Goal: Task Accomplishment & Management: Use online tool/utility

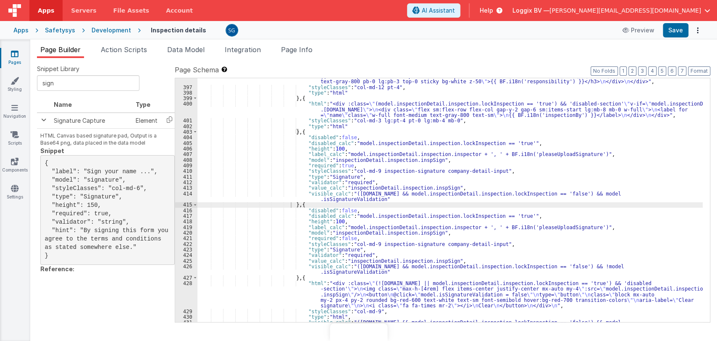
click at [403, 199] on div ""html" : "<div class= \" bg-white overflow-x-auto col-md-12 custom-scroll scrol…" at bounding box center [449, 204] width 505 height 272
click at [383, 198] on div ""html" : "<div class= \" bg-white overflow-x-auto col-md-12 custom-scroll scrol…" at bounding box center [449, 204] width 505 height 272
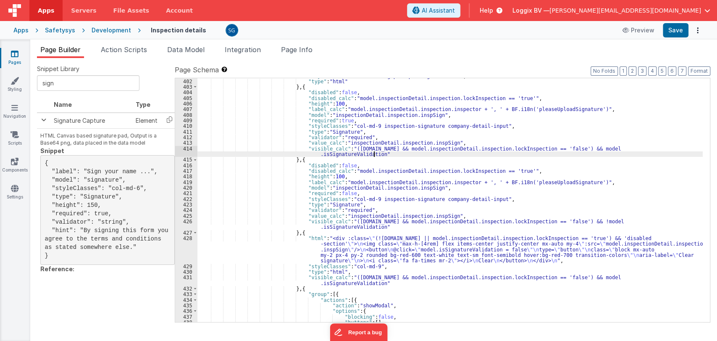
scroll to position [3025, 0]
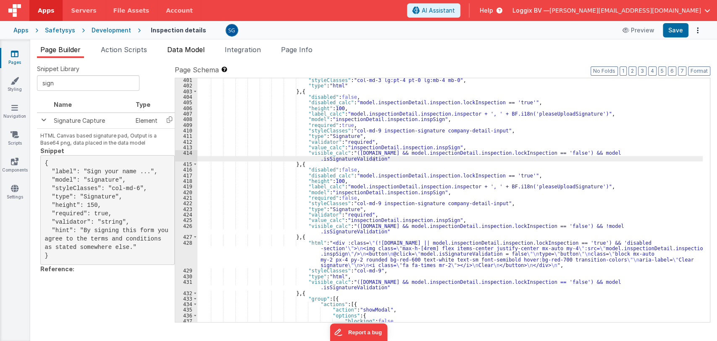
click at [187, 48] on span "Data Model" at bounding box center [185, 49] width 37 height 8
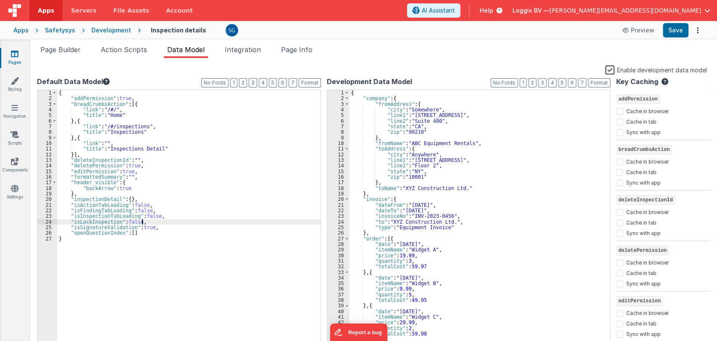
click at [158, 223] on div "{ "addPermission" : true , "breadCrumbsAction" : [{ "link" : "/#/" , "title" : …" at bounding box center [188, 224] width 263 height 269
click at [159, 226] on div "{ "addPermission" : true , "breadCrumbsAction" : [{ "link" : "/#/" , "title" : …" at bounding box center [188, 224] width 263 height 269
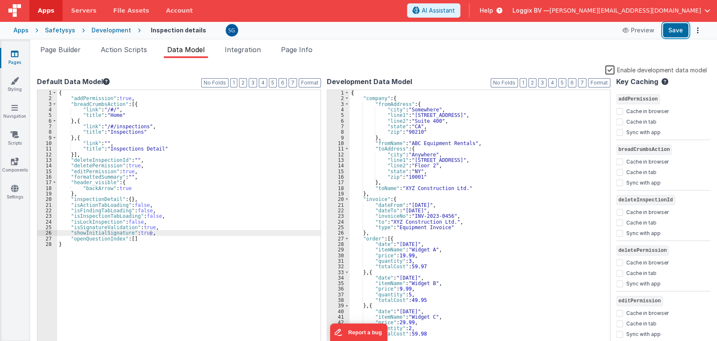
drag, startPoint x: 676, startPoint y: 25, endPoint x: 462, endPoint y: 100, distance: 226.4
click at [676, 25] on button "Save" at bounding box center [676, 30] width 26 height 14
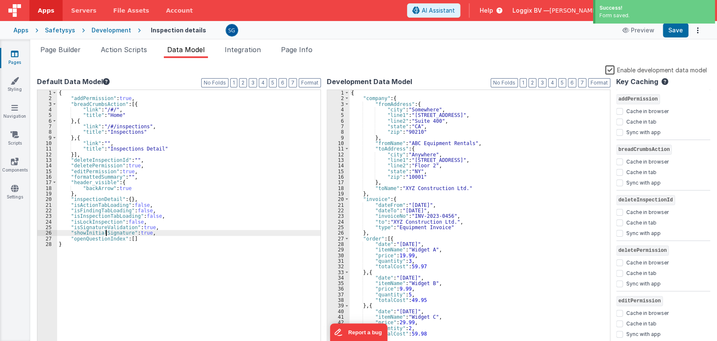
click at [105, 232] on div "{ "addPermission" : true , "breadCrumbsAction" : [{ "link" : "/#/" , "title" : …" at bounding box center [188, 224] width 263 height 269
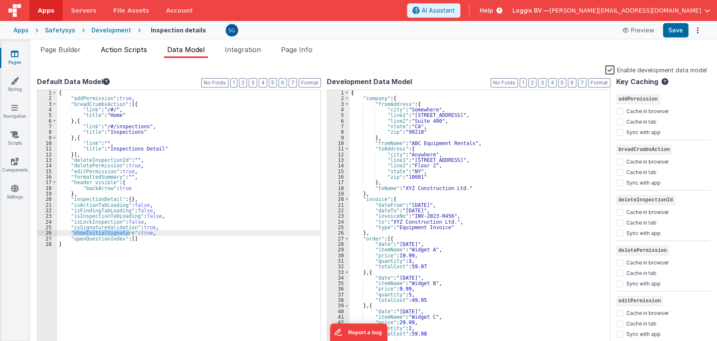
click at [120, 48] on span "Action Scripts" at bounding box center [124, 49] width 46 height 8
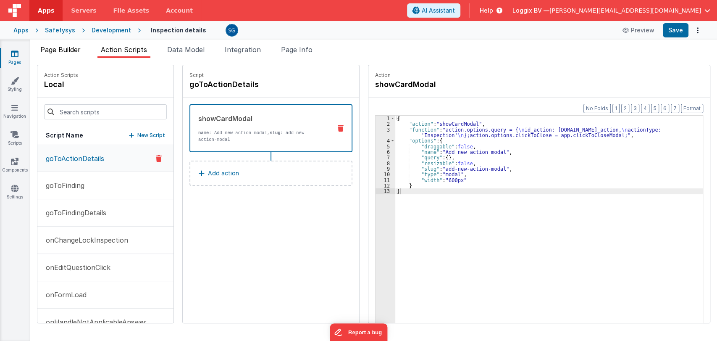
click at [74, 51] on span "Page Builder" at bounding box center [60, 49] width 40 height 8
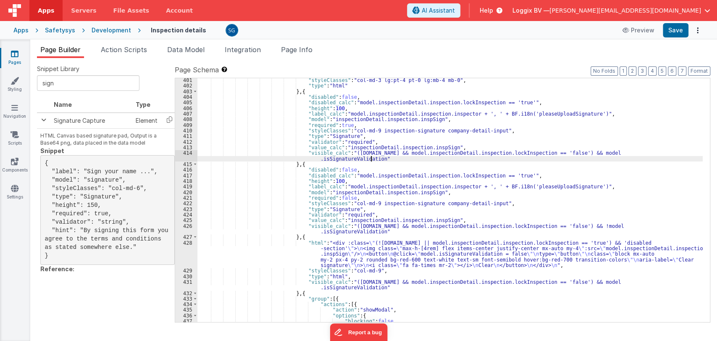
click at [371, 159] on div ""styleClasses" : "col-md-3 lg:pt-4 pt-0 lg:mb-4 mb-0" , "type" : "html" } , { "…" at bounding box center [449, 204] width 505 height 255
click at [383, 158] on div ""styleClasses" : "col-md-3 lg:pt-4 pt-0 lg:mb-4 mb-0" , "type" : "html" } , { "…" at bounding box center [449, 204] width 505 height 255
click at [389, 161] on div ""styleClasses" : "col-md-3 lg:pt-4 pt-0 lg:mb-4 mb-0" , "type" : "html" } , { "…" at bounding box center [449, 200] width 505 height 244
click at [383, 159] on div ""styleClasses" : "col-md-3 lg:pt-4 pt-0 lg:mb-4 mb-0" , "type" : "html" } , { "…" at bounding box center [449, 204] width 505 height 255
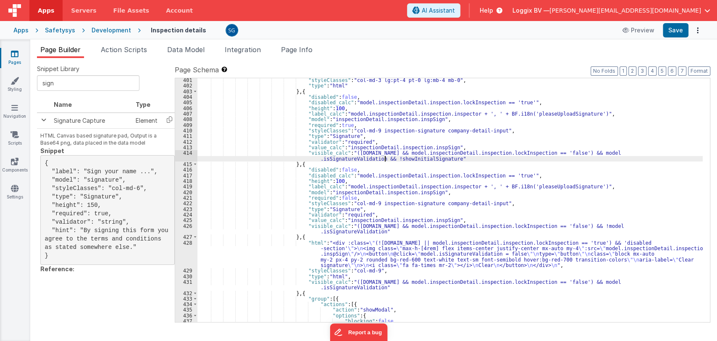
click at [468, 156] on div ""styleClasses" : "col-md-3 lg:pt-4 pt-0 lg:mb-4 mb-0" , "type" : "html" } , { "…" at bounding box center [449, 204] width 505 height 255
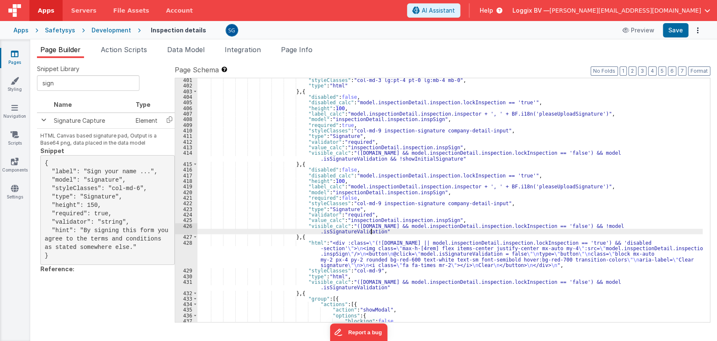
click at [372, 231] on div ""styleClasses" : "col-md-3 lg:pt-4 pt-0 lg:mb-4 mb-0" , "type" : "html" } , { "…" at bounding box center [449, 204] width 505 height 255
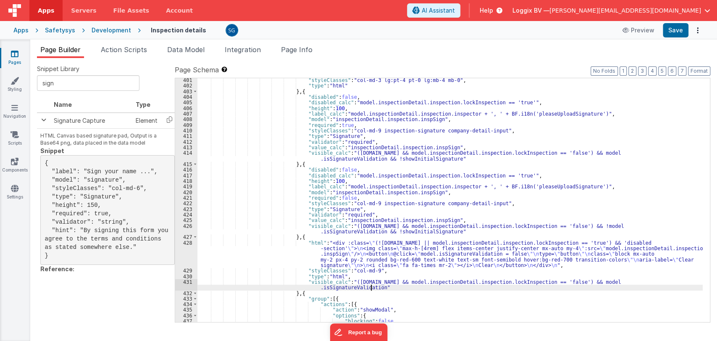
click at [372, 287] on div ""styleClasses" : "col-md-3 lg:pt-4 pt-0 lg:mb-4 mb-0" , "type" : "html" } , { "…" at bounding box center [449, 204] width 505 height 255
paste textarea
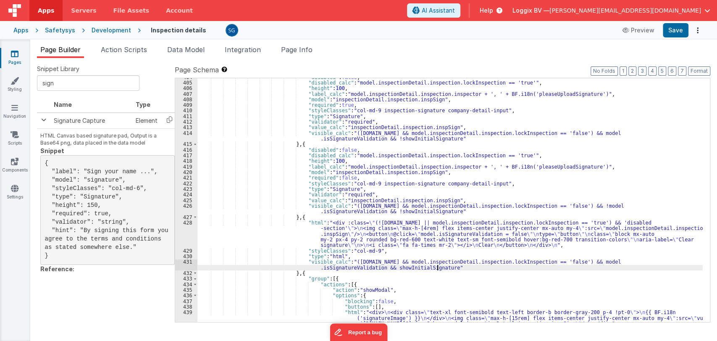
scroll to position [3046, 0]
click at [448, 268] on div ""disabled" : false , "disabled_calc" : "model.inspectionDetail.inspection.lockI…" at bounding box center [449, 207] width 505 height 266
click at [394, 242] on div ""disabled" : false , "disabled_calc" : "model.inspectionDetail.inspection.lockI…" at bounding box center [449, 207] width 505 height 266
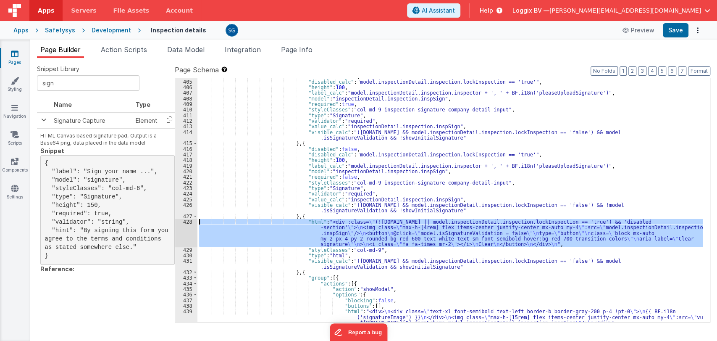
click at [188, 223] on div "428" at bounding box center [186, 233] width 22 height 28
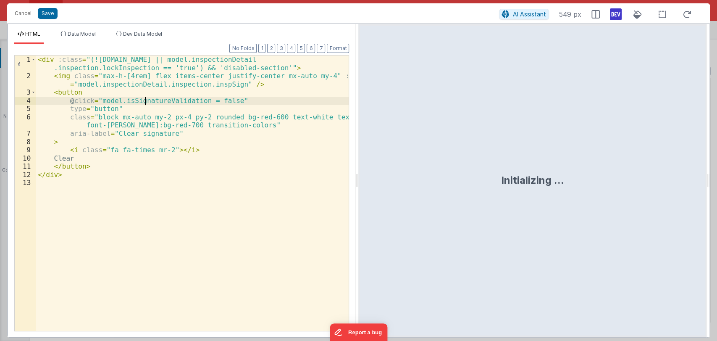
click at [143, 102] on div "< div :class = "(![DOMAIN_NAME] || model.inspectionDetail .inspection.lockInspe…" at bounding box center [192, 205] width 313 height 300
click at [144, 102] on div "< div :class = "(![DOMAIN_NAME] || model.inspectionDetail .inspection.lockInspe…" at bounding box center [192, 205] width 313 height 300
click at [47, 13] on button "Save" at bounding box center [48, 13] width 20 height 11
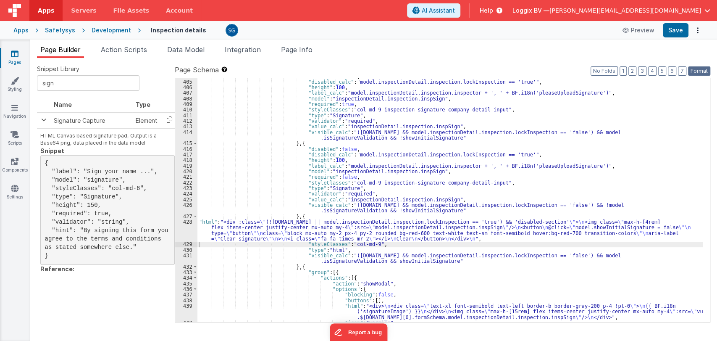
click at [701, 69] on button "Format" at bounding box center [699, 70] width 22 height 9
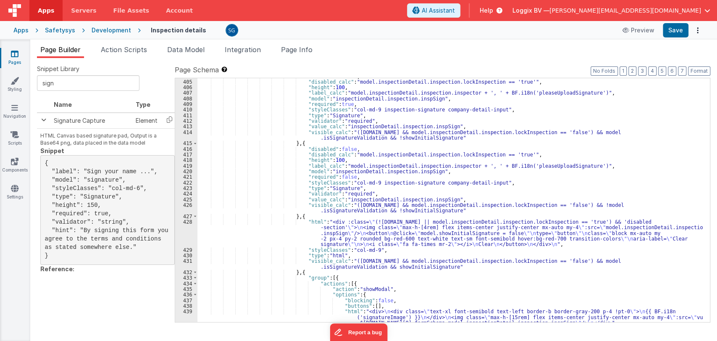
click at [678, 38] on div "Apps Safetysys Development Inspection details Preview Save" at bounding box center [358, 30] width 717 height 18
click at [675, 35] on button "Save" at bounding box center [676, 30] width 26 height 14
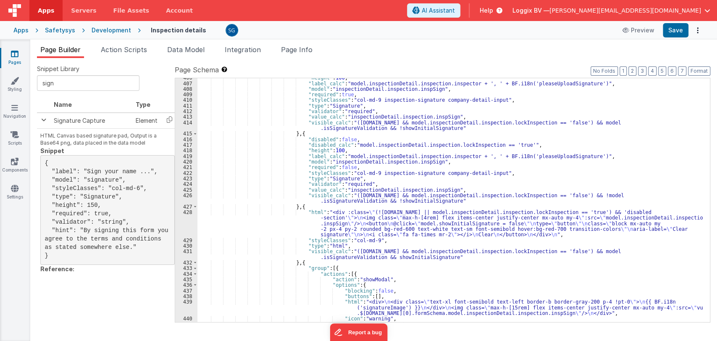
scroll to position [3056, 0]
click at [426, 256] on div ""height" : 100 , "label_calc" : "model.inspectionDetail.inspection.inspector + …" at bounding box center [449, 202] width 505 height 255
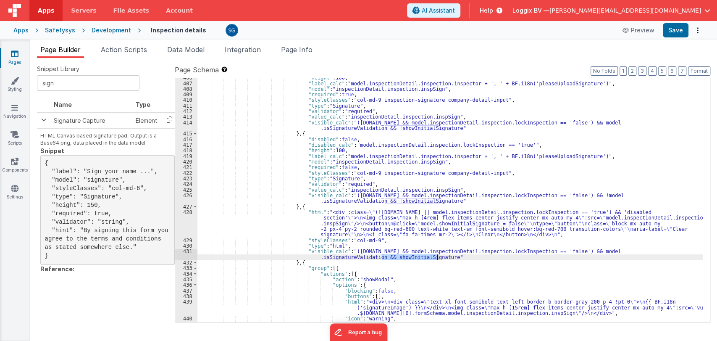
click at [426, 256] on div ""height" : 100 , "label_calc" : "model.inspectionDetail.inspection.inspector + …" at bounding box center [449, 202] width 505 height 255
click at [675, 26] on button "Save" at bounding box center [676, 30] width 26 height 14
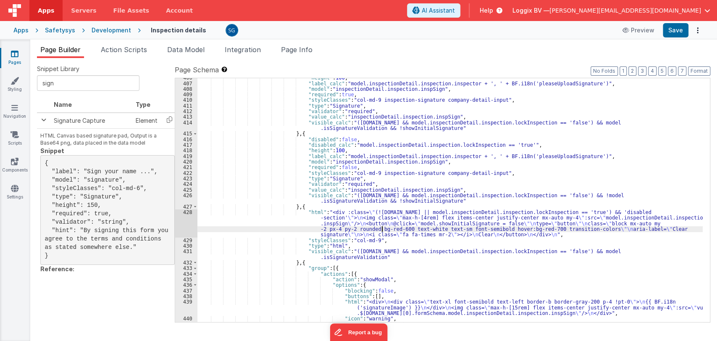
click at [382, 229] on div ""height" : 100 , "label_calc" : "model.inspectionDetail.inspection.inspector + …" at bounding box center [449, 202] width 505 height 255
click at [188, 211] on div "428" at bounding box center [186, 223] width 22 height 28
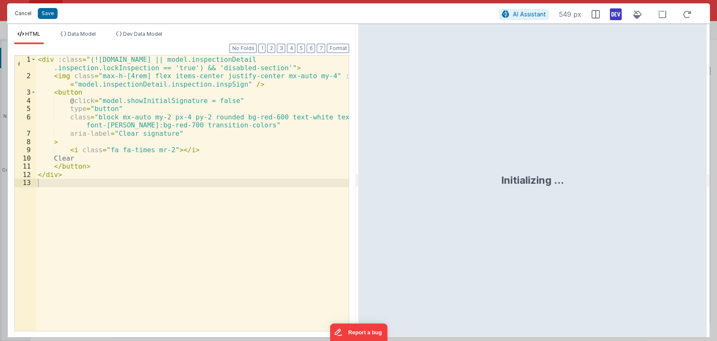
click at [27, 18] on button "Cancel" at bounding box center [23, 14] width 25 height 12
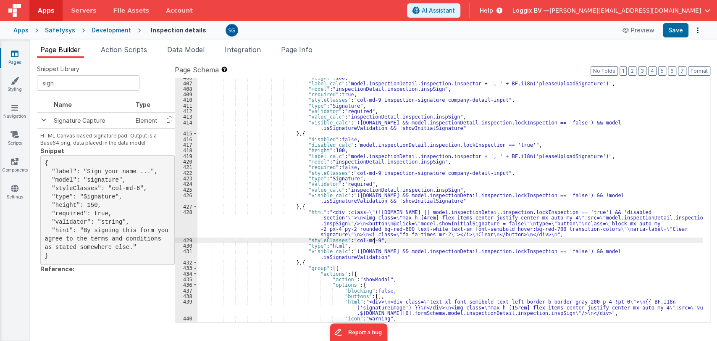
click at [495, 239] on div ""height" : 100 , "label_calc" : "model.inspectionDetail.inspection.inspector + …" at bounding box center [449, 202] width 505 height 255
click at [480, 223] on div ""height" : 100 , "label_calc" : "model.inspectionDetail.inspection.inspector + …" at bounding box center [449, 202] width 505 height 255
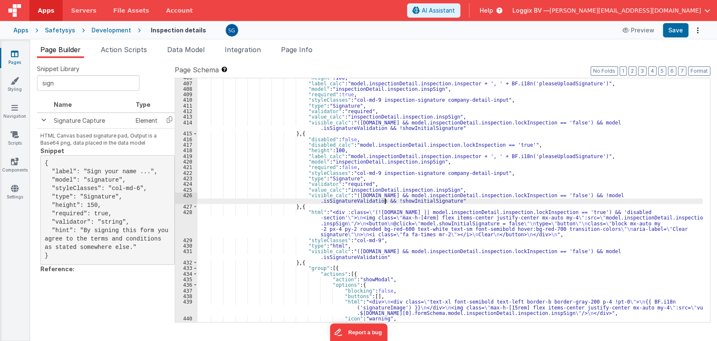
click at [386, 200] on div ""height" : 100 , "label_calc" : "model.inspectionDetail.inspection.inspector + …" at bounding box center [449, 202] width 505 height 255
click at [448, 200] on div ""height" : 100 , "label_calc" : "model.inspectionDetail.inspection.inspector + …" at bounding box center [449, 202] width 505 height 255
click at [463, 203] on div ""height" : 100 , "label_calc" : "model.inspectionDetail.inspection.inspector + …" at bounding box center [449, 202] width 505 height 255
drag, startPoint x: 382, startPoint y: 200, endPoint x: 467, endPoint y: 203, distance: 85.3
click at [467, 203] on div ""height" : 100 , "label_calc" : "model.inspectionDetail.inspection.inspector + …" at bounding box center [449, 202] width 505 height 255
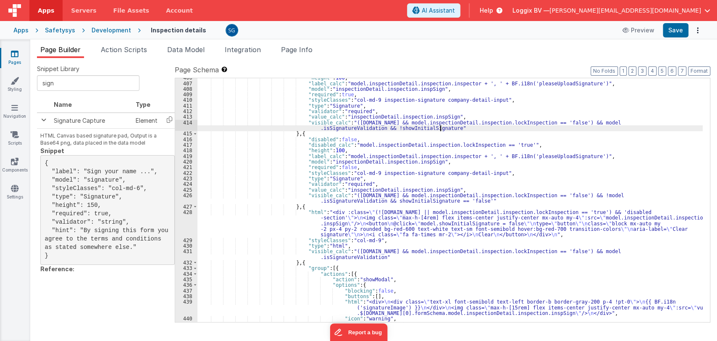
click at [440, 127] on div ""height" : 100 , "label_calc" : "model.inspectionDetail.inspection.inspector + …" at bounding box center [449, 202] width 505 height 255
click at [440, 128] on div ""height" : 100 , "label_calc" : "model.inspectionDetail.inspection.inspector + …" at bounding box center [449, 202] width 505 height 255
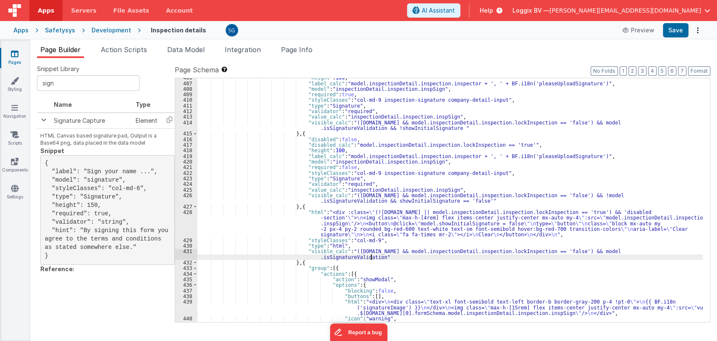
click at [371, 256] on div ""height" : 100 , "label_calc" : "model.inspectionDetail.inspection.inspector + …" at bounding box center [449, 202] width 505 height 255
click at [183, 51] on span "Data Model" at bounding box center [185, 49] width 37 height 8
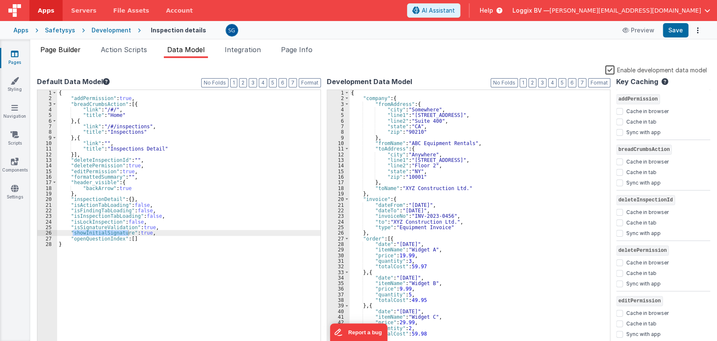
click at [66, 48] on span "Page Builder" at bounding box center [60, 49] width 40 height 8
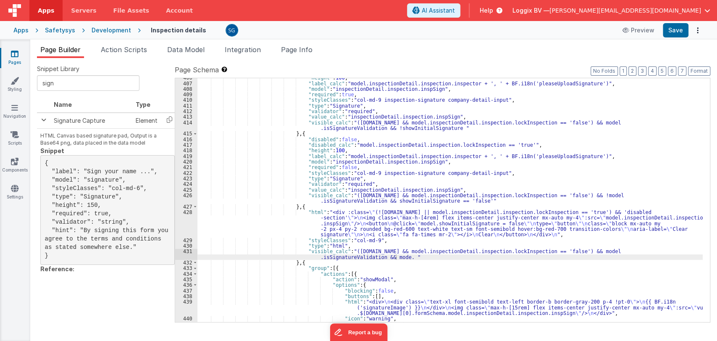
click at [396, 257] on div ""height" : 100 , "label_calc" : "model.inspectionDetail.inspection.inspector + …" at bounding box center [449, 202] width 505 height 255
click at [433, 259] on div ""height" : 100 , "label_calc" : "model.inspectionDetail.inspection.inspector + …" at bounding box center [449, 202] width 505 height 255
click at [433, 257] on div ""height" : 100 , "label_calc" : "model.inspectionDetail.inspection.inspector + …" at bounding box center [449, 200] width 505 height 244
click at [432, 257] on div ""height" : 100 , "label_calc" : "model.inspectionDetail.inspection.inspector + …" at bounding box center [449, 202] width 505 height 255
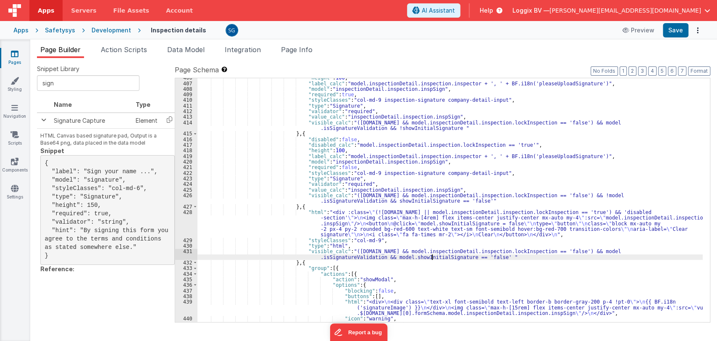
click at [432, 257] on div ""height" : 100 , "label_calc" : "model.inspectionDetail.inspection.inspector + …" at bounding box center [449, 202] width 505 height 255
click at [485, 257] on div ""height" : 100 , "label_calc" : "model.inspectionDetail.inspection.inspector + …" at bounding box center [449, 202] width 505 height 255
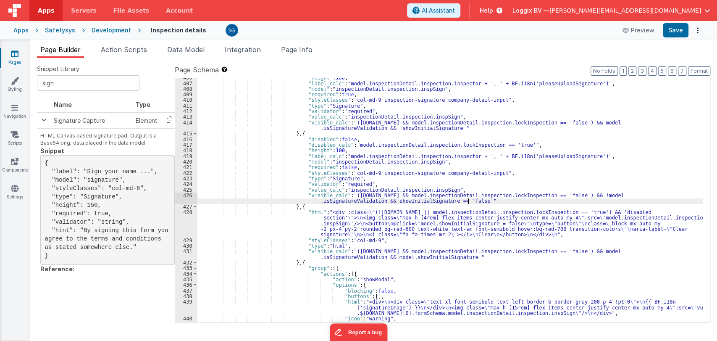
click at [467, 200] on div ""height" : 100 , "label_calc" : "model.inspectionDetail.inspection.inspector + …" at bounding box center [449, 202] width 505 height 255
click at [385, 201] on div ""height" : 100 , "label_calc" : "model.inspectionDetail.inspection.inspector + …" at bounding box center [449, 202] width 505 height 255
click at [384, 128] on div ""height" : 100 , "label_calc" : "model.inspectionDetail.inspection.inspector + …" at bounding box center [449, 202] width 505 height 255
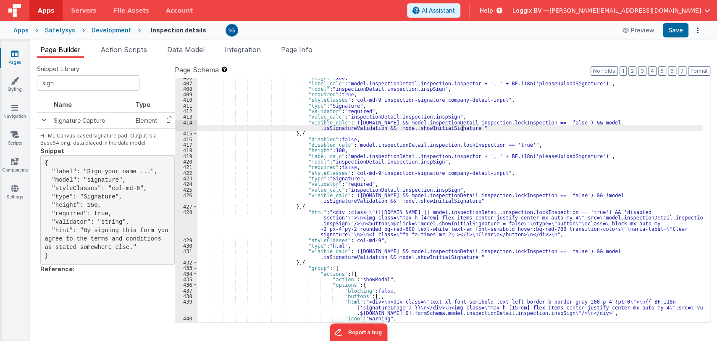
click at [474, 127] on div ""height" : 100 , "label_calc" : "model.inspectionDetail.inspection.inspector + …" at bounding box center [449, 202] width 505 height 255
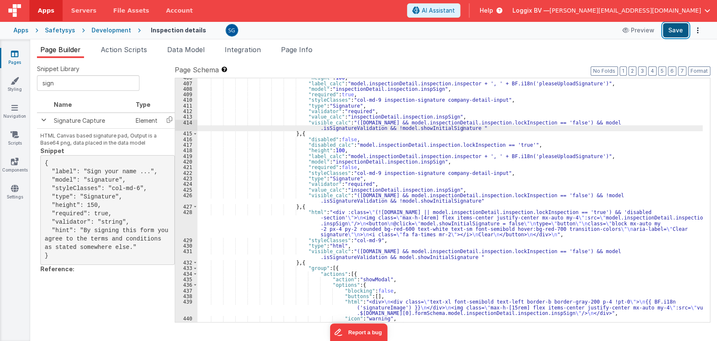
click at [671, 29] on button "Save" at bounding box center [676, 30] width 26 height 14
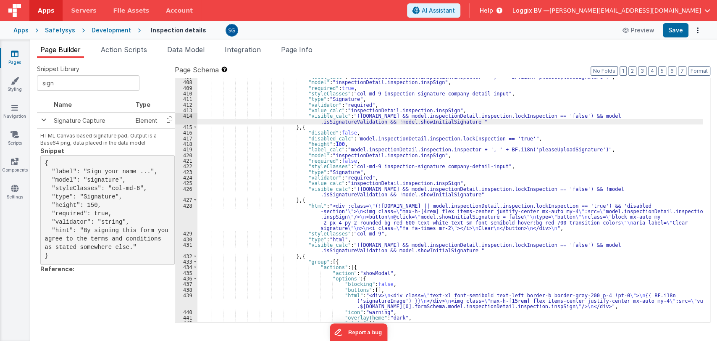
scroll to position [3062, 0]
click at [373, 210] on div ""label_calc" : "model.inspectionDetail.inspection.inspector + ', ' + BF.i18n('p…" at bounding box center [449, 201] width 505 height 255
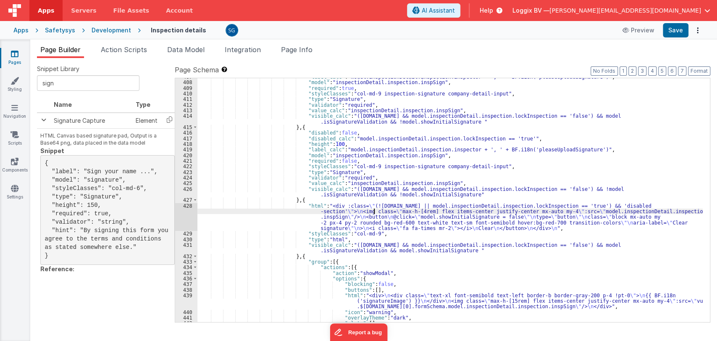
click at [185, 209] on div "428" at bounding box center [186, 217] width 22 height 28
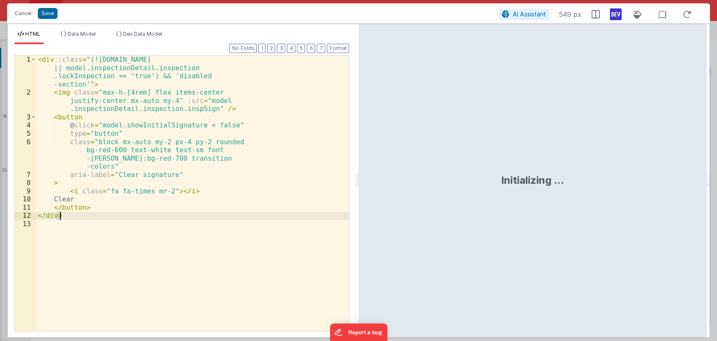
click at [187, 205] on div "< div :class = "(![DOMAIN_NAME] || model.inspectionDetail.inspection .lockInspe…" at bounding box center [192, 213] width 313 height 316
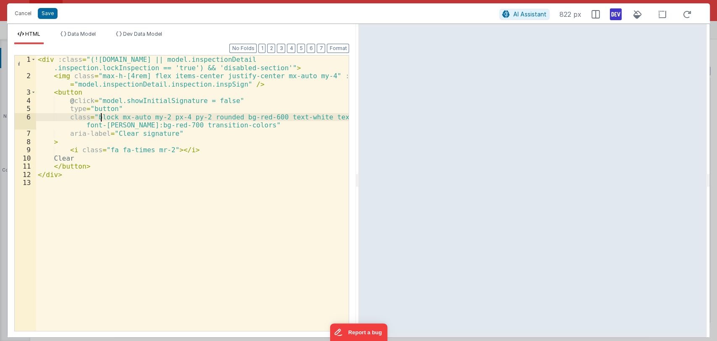
click at [100, 117] on div "< div :class = "(![DOMAIN_NAME] || model.inspectionDetail .inspection.lockInspe…" at bounding box center [192, 205] width 313 height 300
click at [91, 117] on div "< div :class = "(![DOMAIN_NAME] || model.inspectionDetail .inspection.lockInspe…" at bounding box center [192, 205] width 313 height 300
click at [92, 117] on div "< div :class = "(![DOMAIN_NAME] || model.inspectionDetail .inspection.lockInspe…" at bounding box center [192, 205] width 313 height 300
click at [105, 117] on div "< div :class = "(![DOMAIN_NAME] || model.inspectionDetail .inspection.lockInspe…" at bounding box center [192, 205] width 313 height 300
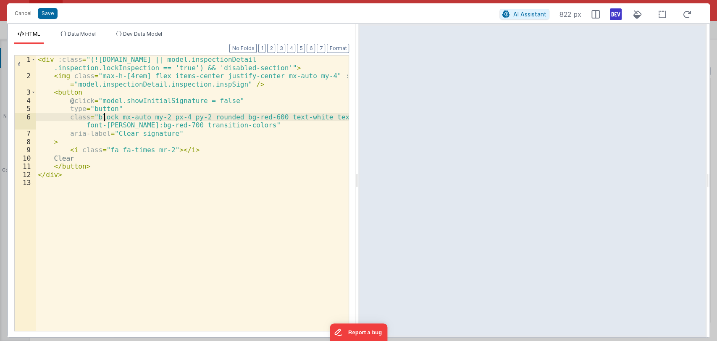
click at [105, 117] on div "< div :class = "(![DOMAIN_NAME] || model.inspectionDetail .inspection.lockInspe…" at bounding box center [192, 205] width 313 height 300
click at [44, 14] on button "Save" at bounding box center [48, 13] width 20 height 11
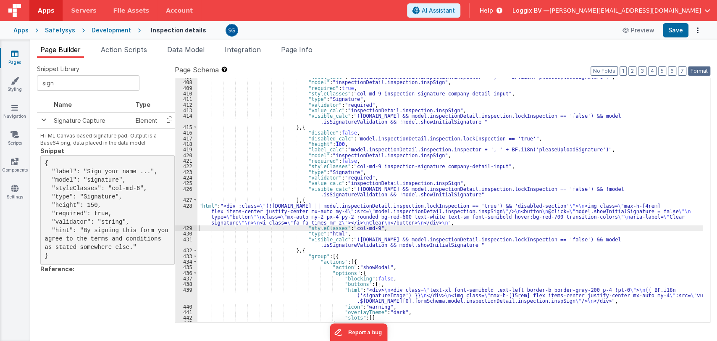
click at [694, 71] on button "Format" at bounding box center [699, 70] width 22 height 9
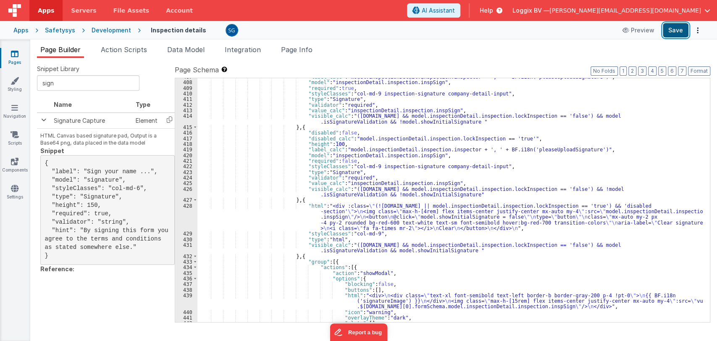
click at [677, 34] on button "Save" at bounding box center [676, 30] width 26 height 14
click at [382, 220] on div ""label_calc" : "model.inspectionDetail.inspection.inspector + ', ' + BF.i18n('p…" at bounding box center [449, 201] width 505 height 255
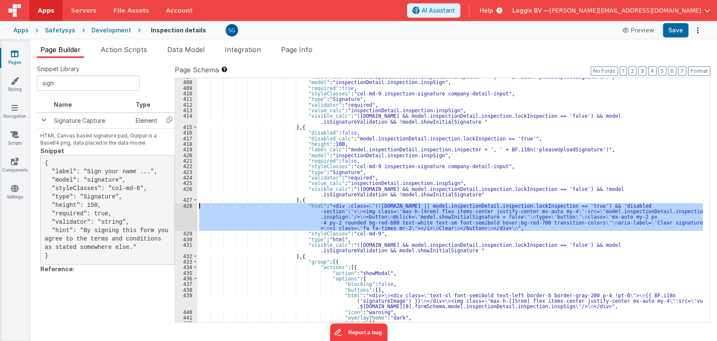
click at [188, 204] on div "428" at bounding box center [186, 217] width 22 height 28
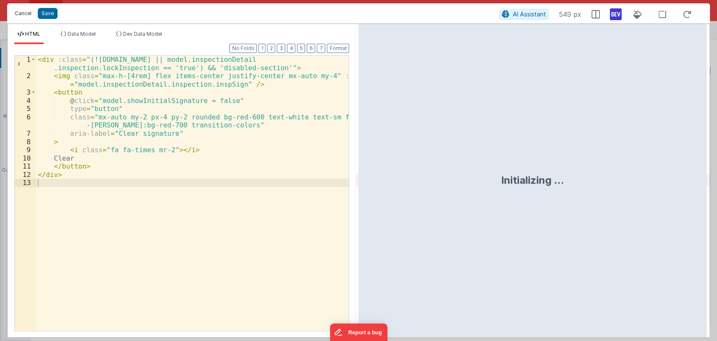
click at [22, 16] on button "Cancel" at bounding box center [23, 14] width 25 height 12
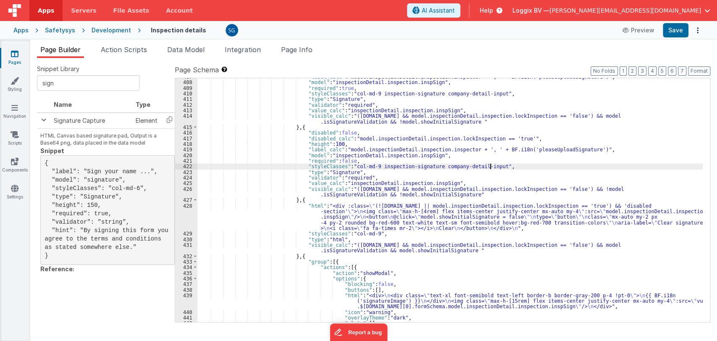
click at [489, 165] on div ""label_calc" : "model.inspectionDetail.inspection.inspector + ', ' + BF.i18n('p…" at bounding box center [449, 201] width 505 height 255
drag, startPoint x: 346, startPoint y: 166, endPoint x: 484, endPoint y: 166, distance: 137.8
click at [484, 166] on div ""label_calc" : "model.inspectionDetail.inspection.inspector + ', ' + BF.i18n('p…" at bounding box center [449, 201] width 505 height 255
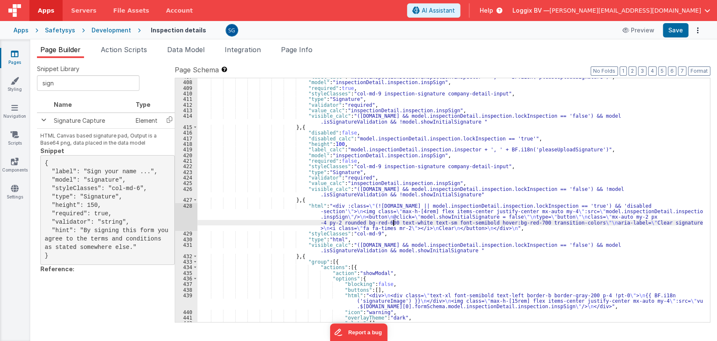
click at [393, 221] on div ""label_calc" : "model.inspectionDetail.inspection.inspector + ', ' + BF.i18n('p…" at bounding box center [449, 201] width 505 height 255
click at [185, 205] on div "428" at bounding box center [186, 217] width 22 height 28
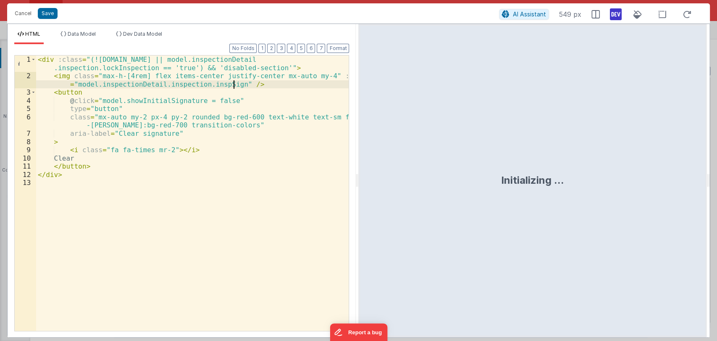
click at [232, 84] on div "< div :class = "(![DOMAIN_NAME] || model.inspectionDetail .inspection.lockInspe…" at bounding box center [192, 205] width 313 height 300
click at [311, 76] on div "< div :class = "(![DOMAIN_NAME] || model.inspectionDetail .inspection.lockInspe…" at bounding box center [192, 205] width 313 height 300
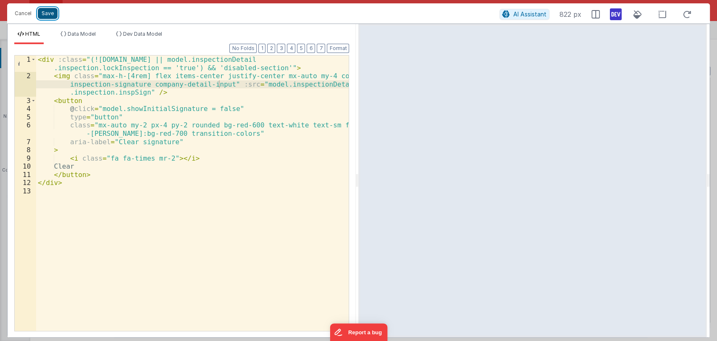
click at [54, 12] on button "Save" at bounding box center [48, 13] width 20 height 11
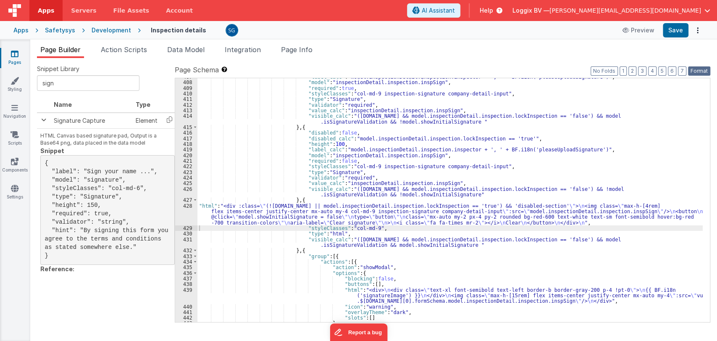
click at [695, 68] on button "Format" at bounding box center [699, 70] width 22 height 9
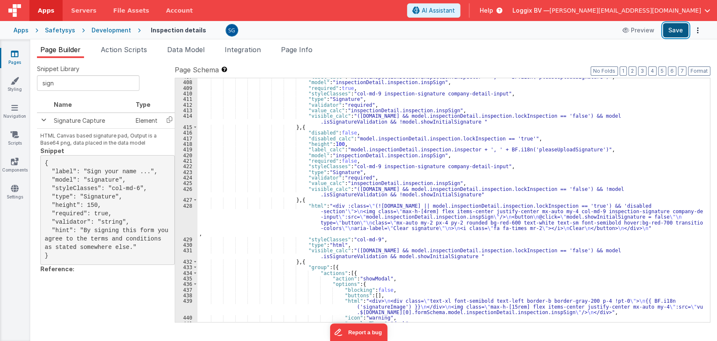
click at [679, 34] on button "Save" at bounding box center [676, 30] width 26 height 14
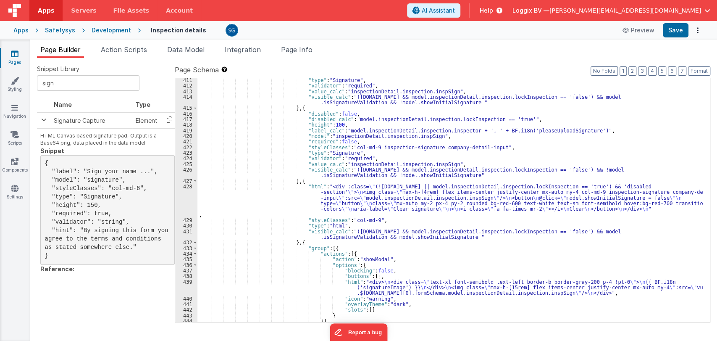
scroll to position [3082, 0]
click at [435, 207] on div ""type" : "Signature" , "validator" : "required" , "value_calc" : "inspectionDet…" at bounding box center [449, 204] width 505 height 255
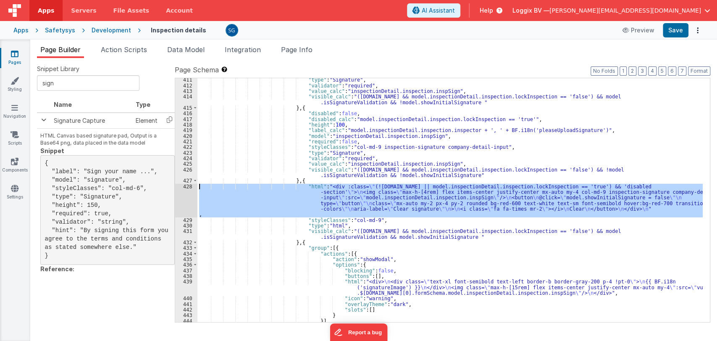
click at [185, 186] on div "428" at bounding box center [186, 201] width 22 height 34
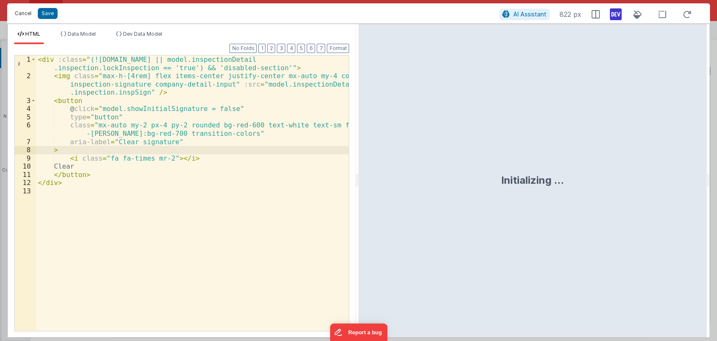
click at [23, 11] on button "Cancel" at bounding box center [23, 14] width 25 height 12
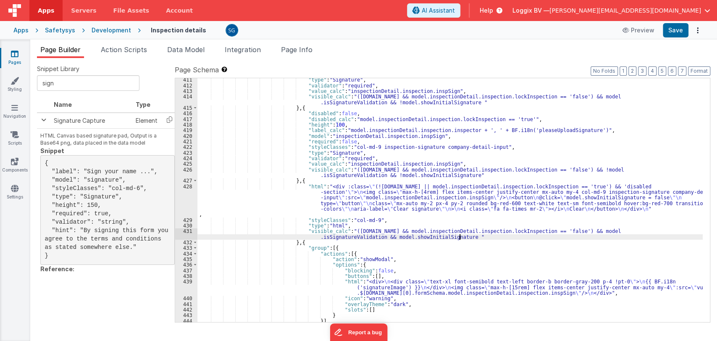
click at [482, 238] on div ""type" : "Signature" , "validator" : "required" , "value_calc" : "inspectionDet…" at bounding box center [449, 204] width 505 height 255
click at [391, 193] on div ""type" : "Signature" , "validator" : "required" , "value_calc" : "inspectionDet…" at bounding box center [449, 204] width 505 height 255
click at [186, 187] on div "428" at bounding box center [186, 201] width 22 height 34
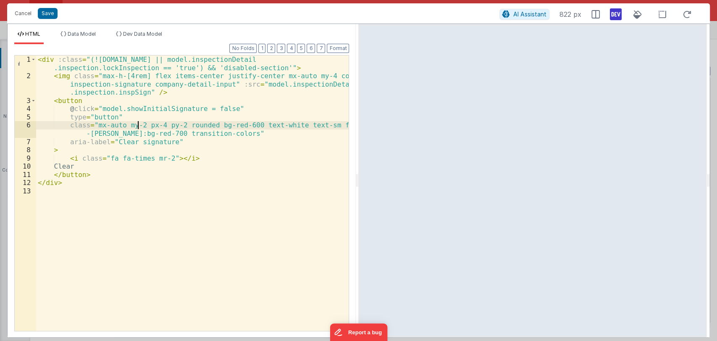
click at [137, 124] on div "< div :class = "(![DOMAIN_NAME] || model.inspectionDetail .inspection.lockInspe…" at bounding box center [192, 205] width 313 height 300
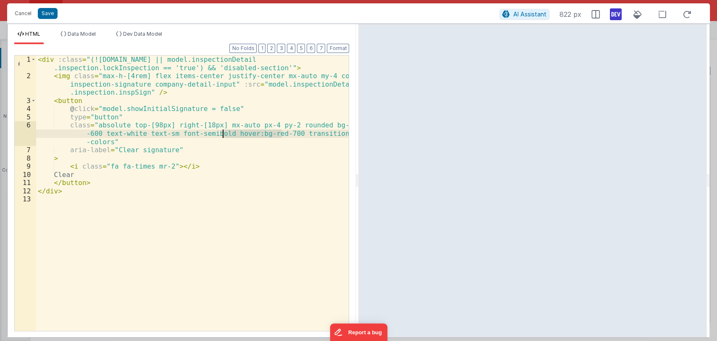
drag, startPoint x: 282, startPoint y: 133, endPoint x: 222, endPoint y: 134, distance: 60.1
click at [222, 134] on div "< div :class = "(![DOMAIN_NAME] || model.inspectionDetail .inspection.lockInspe…" at bounding box center [192, 205] width 313 height 300
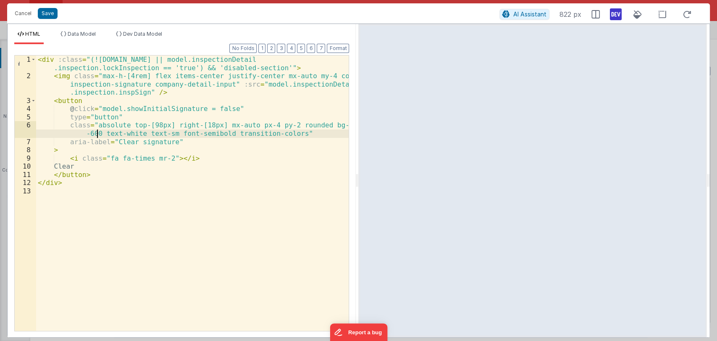
click at [96, 133] on div "< div :class = "(![DOMAIN_NAME] || model.inspectionDetail .inspection.lockInspe…" at bounding box center [192, 205] width 313 height 300
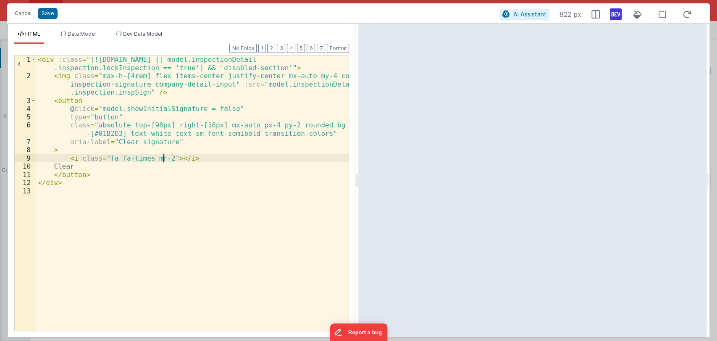
click at [162, 159] on div "< div :class = "(![DOMAIN_NAME] || model.inspectionDetail .inspection.lockInspe…" at bounding box center [192, 205] width 313 height 300
click at [195, 159] on div "< div :class = "(![DOMAIN_NAME] || model.inspectionDetail .inspection.lockInspe…" at bounding box center [192, 205] width 313 height 300
click at [52, 14] on button "Save" at bounding box center [48, 13] width 20 height 11
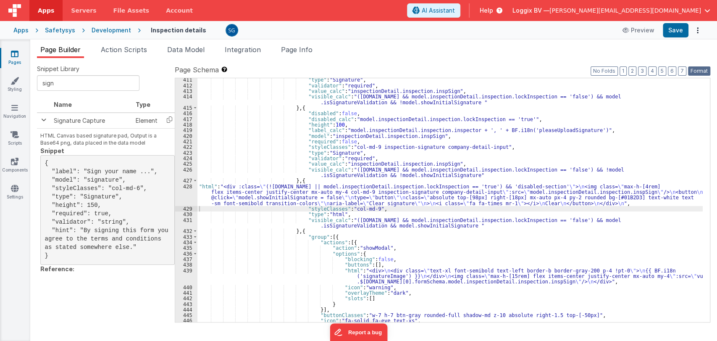
click at [699, 75] on button "Format" at bounding box center [699, 70] width 22 height 9
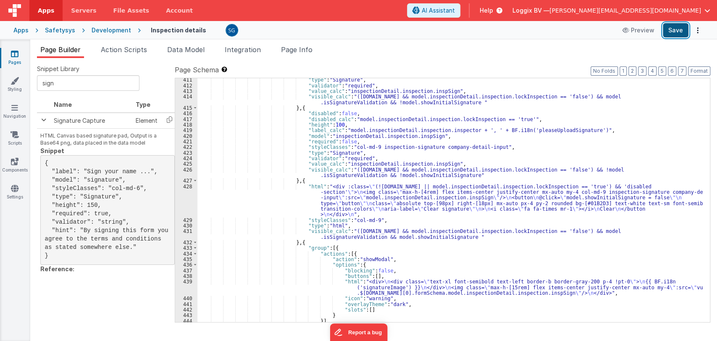
click at [676, 29] on button "Save" at bounding box center [676, 30] width 26 height 14
click at [380, 189] on div ""type" : "Signature" , "validator" : "required" , "value_calc" : "inspectionDet…" at bounding box center [449, 204] width 505 height 255
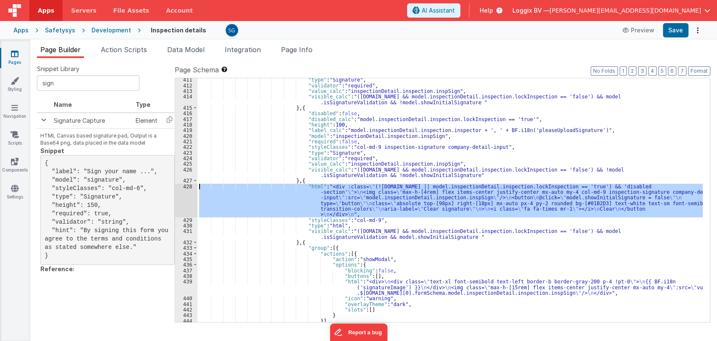
click at [185, 186] on div "428" at bounding box center [186, 201] width 22 height 34
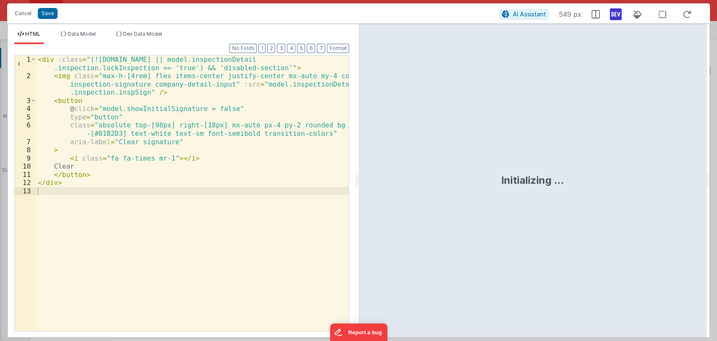
click at [152, 124] on div "< div :class = "(![DOMAIN_NAME] || model.inspectionDetail .inspection.lockInspe…" at bounding box center [192, 205] width 313 height 300
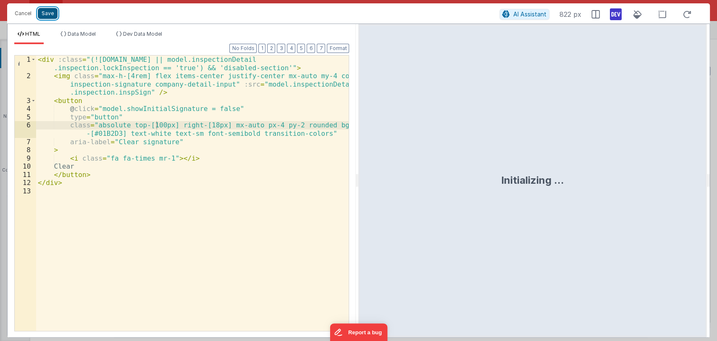
click at [53, 14] on button "Save" at bounding box center [48, 13] width 20 height 11
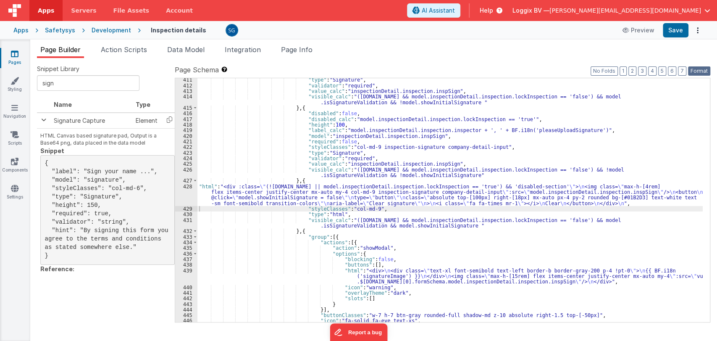
click at [694, 68] on button "Format" at bounding box center [699, 70] width 22 height 9
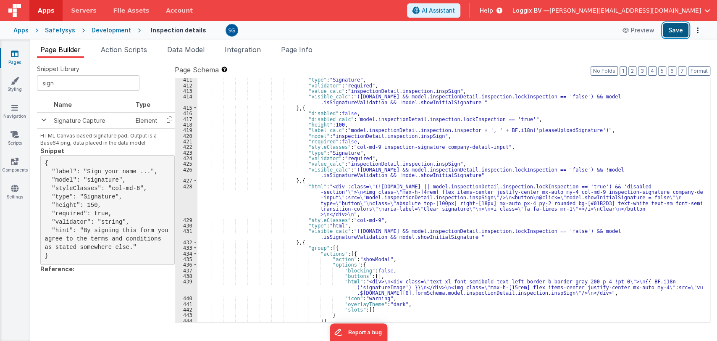
click at [676, 34] on button "Save" at bounding box center [676, 30] width 26 height 14
click at [369, 206] on div ""type" : "Signature" , "validator" : "required" , "value_calc" : "inspectionDet…" at bounding box center [449, 204] width 505 height 255
click at [186, 185] on div "428" at bounding box center [186, 201] width 22 height 34
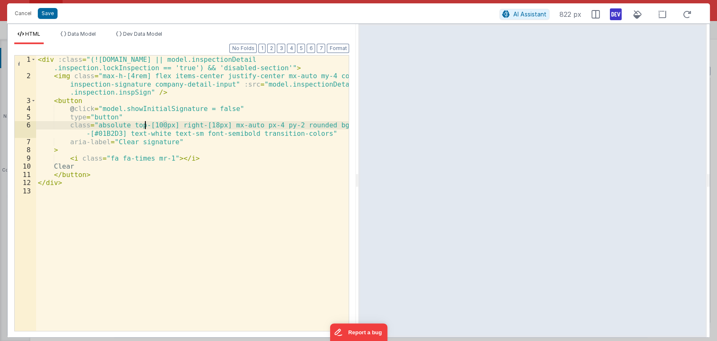
click at [145, 125] on div "< div :class = "(![DOMAIN_NAME] || model.inspectionDetail .inspection.lockInspe…" at bounding box center [192, 205] width 313 height 300
click at [161, 127] on div "< div :class = "(![DOMAIN_NAME] || model.inspectionDetail .inspection.lockInspe…" at bounding box center [192, 205] width 313 height 300
click at [156, 125] on div "< div :class = "(![DOMAIN_NAME] || model.inspectionDetail .inspection.lockInspe…" at bounding box center [192, 205] width 313 height 300
click at [45, 13] on button "Save" at bounding box center [48, 13] width 20 height 11
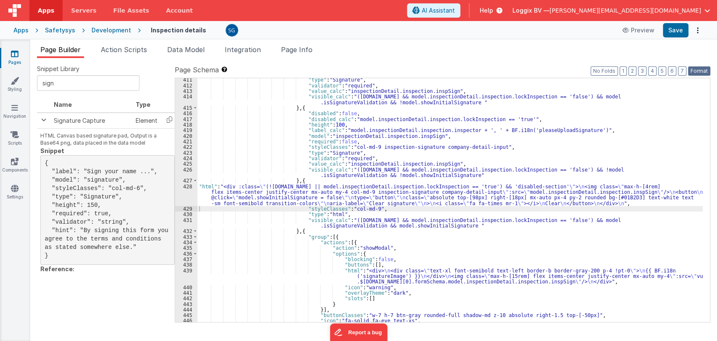
click at [700, 71] on button "Format" at bounding box center [699, 70] width 22 height 9
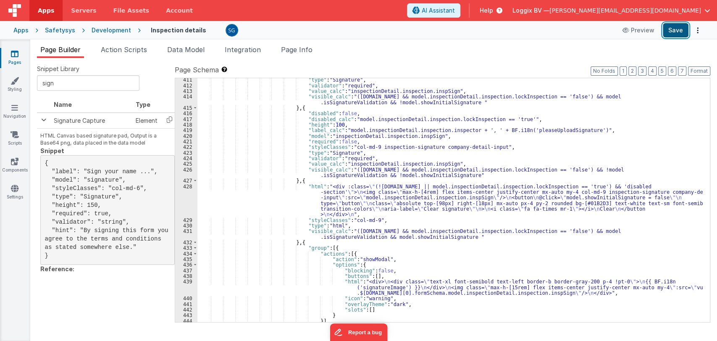
click at [674, 31] on button "Save" at bounding box center [676, 30] width 26 height 14
click at [10, 58] on link "Pages" at bounding box center [15, 58] width 30 height 17
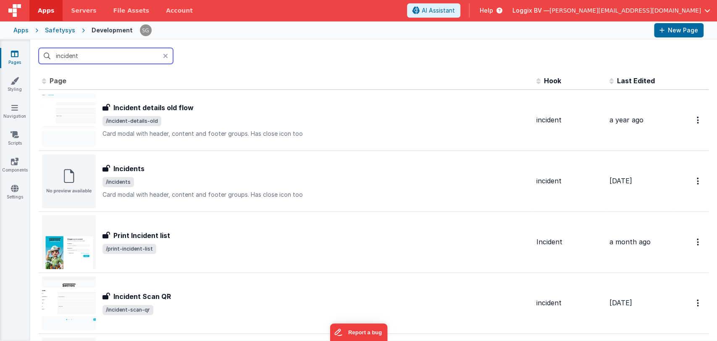
type input "incident"
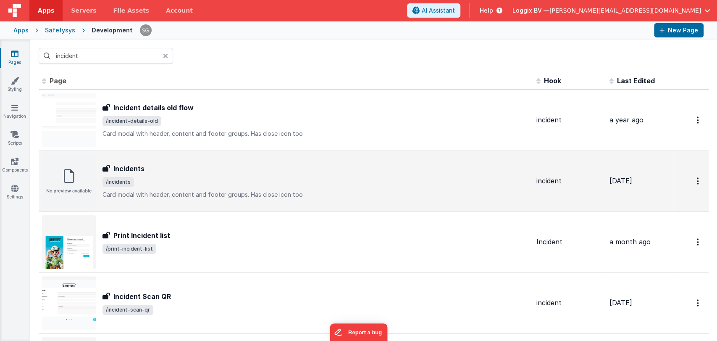
click at [133, 165] on h3 "Incidents" at bounding box center [128, 168] width 31 height 10
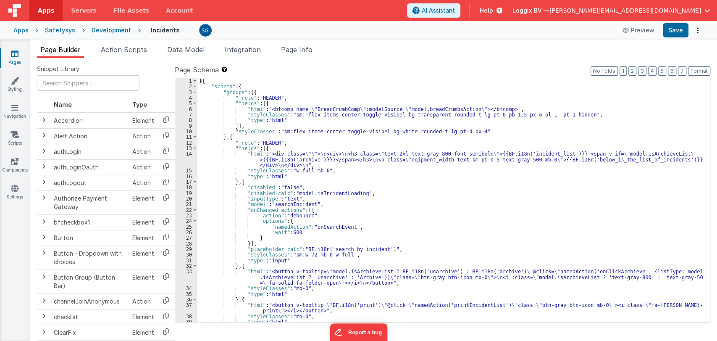
click at [334, 160] on div "[{ "schema" : { "groups" : [{ "_note" : "HEADER" , "fields" : [{ "html" : "<bfc…" at bounding box center [449, 205] width 505 height 255
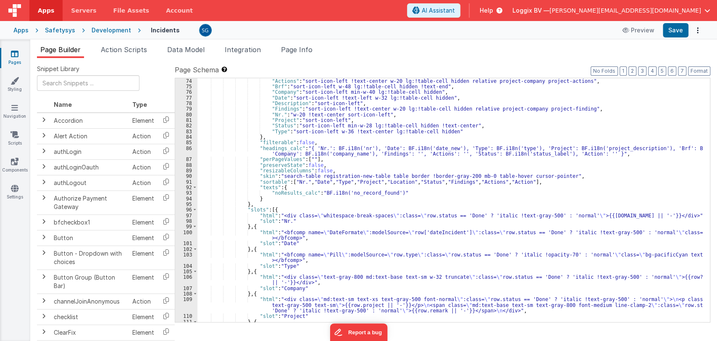
scroll to position [482, 0]
click at [342, 230] on div ""Actions" : "sort-icon-left !text-center w-20 lg:!table-cell hidden relative pr…" at bounding box center [449, 211] width 505 height 266
click at [316, 237] on div ""Actions" : "sort-icon-left !text-center w-20 lg:!table-cell hidden relative pr…" at bounding box center [449, 211] width 505 height 266
click at [339, 230] on div ""Actions" : "sort-icon-left !text-center w-20 lg:!table-cell hidden relative pr…" at bounding box center [449, 211] width 505 height 266
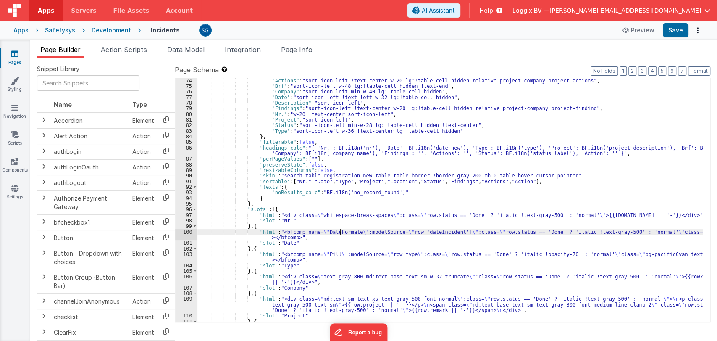
click at [339, 230] on div ""Actions" : "sort-icon-left !text-center w-20 lg:!table-cell hidden relative pr…" at bounding box center [449, 211] width 505 height 266
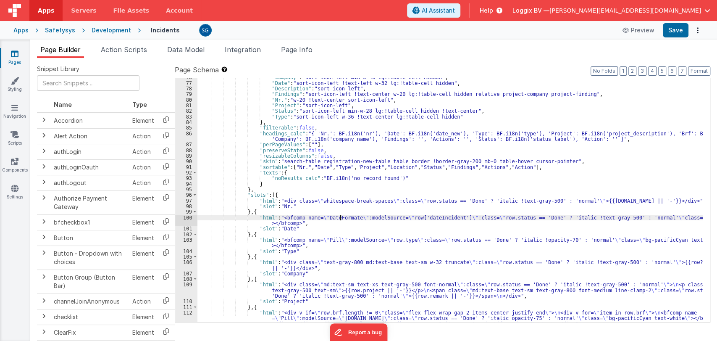
scroll to position [497, 0]
click at [343, 219] on div ""Company" : "sort-icon-left min-w-40 lg:!table-cell hidden" , "Date" : "sort-ic…" at bounding box center [449, 207] width 505 height 266
click at [346, 216] on div ""Company" : "sort-icon-left min-w-40 lg:!table-cell hidden" , "Date" : "sort-ic…" at bounding box center [449, 207] width 505 height 266
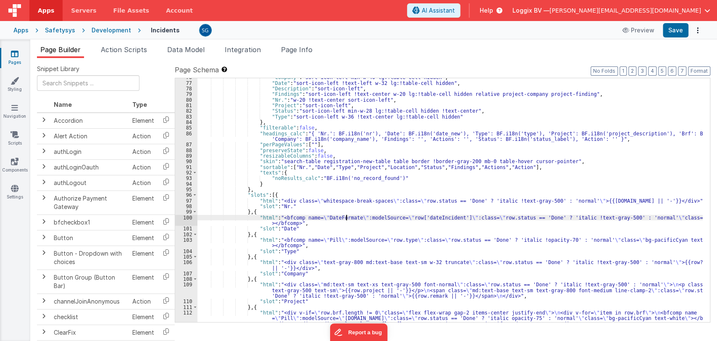
click at [346, 216] on div ""Company" : "sort-icon-left min-w-40 lg:!table-cell hidden" , "Date" : "sort-ic…" at bounding box center [449, 207] width 505 height 266
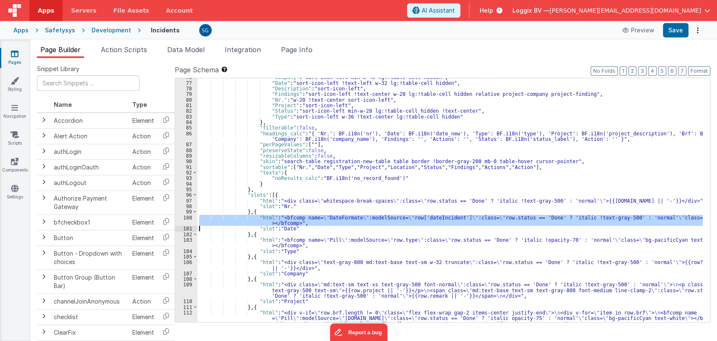
click at [346, 216] on div ""Company" : "sort-icon-left min-w-40 lg:!table-cell hidden" , "Date" : "sort-ic…" at bounding box center [449, 200] width 505 height 244
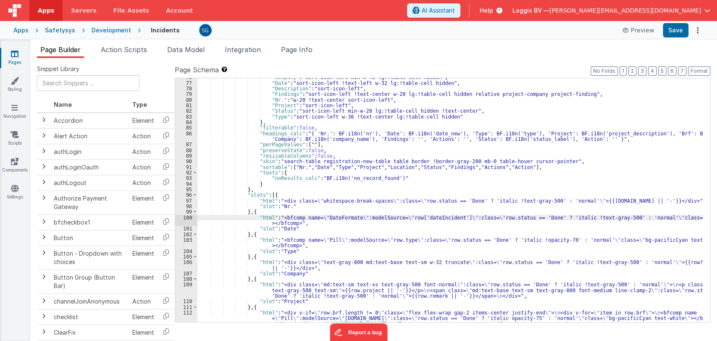
click at [186, 215] on div "100" at bounding box center [186, 220] width 22 height 11
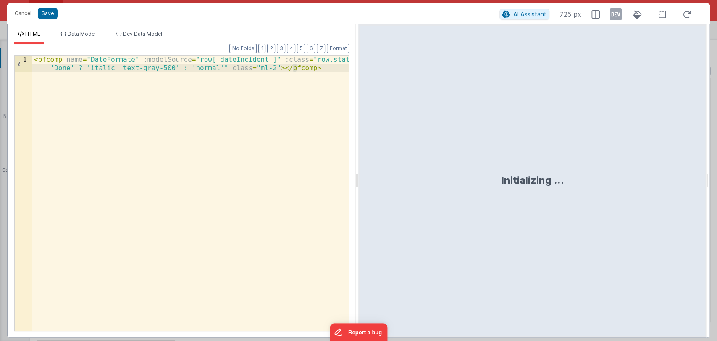
click at [216, 59] on div "< bfcomp name = "DateFormate" :modelSource = "row['dateIncident']" :class = "ro…" at bounding box center [190, 209] width 317 height 308
click at [305, 71] on div "< bfcomp name = "DateFormate" :modelSource = "row['dateIncident']" :class = "ro…" at bounding box center [190, 209] width 317 height 308
click at [204, 75] on div "< bfcomp name = "DateFormate" :modelSource = "row['dateIncident']" :class = "ro…" at bounding box center [190, 205] width 317 height 300
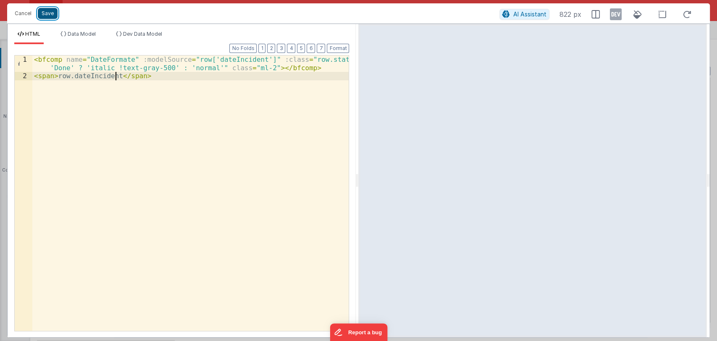
click at [45, 16] on button "Save" at bounding box center [48, 13] width 20 height 11
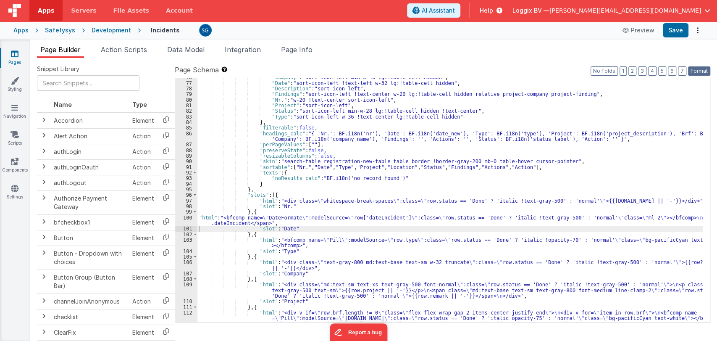
click at [700, 68] on button "Format" at bounding box center [699, 70] width 22 height 9
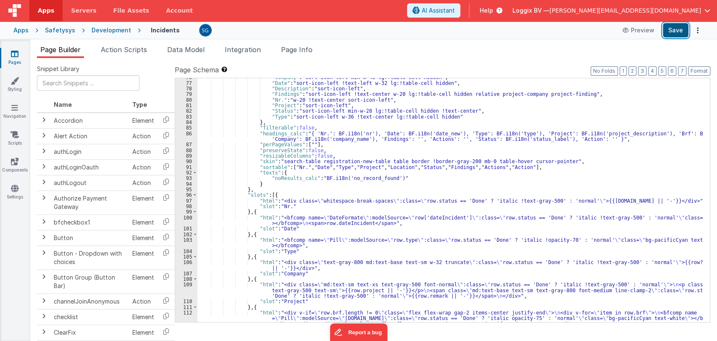
click at [672, 36] on button "Save" at bounding box center [676, 30] width 26 height 14
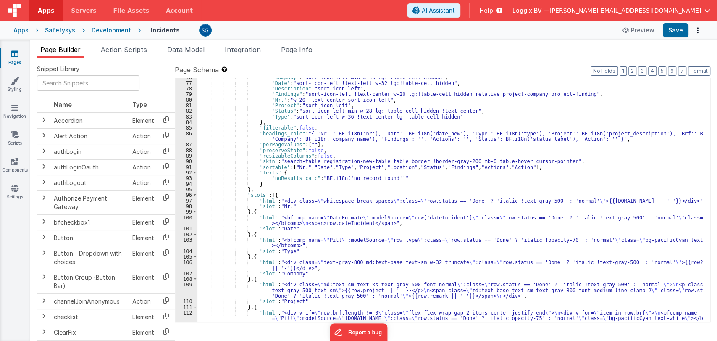
click at [316, 224] on div ""Company" : "sort-icon-left min-w-40 lg:!table-cell hidden" , "Date" : "sort-ic…" at bounding box center [449, 207] width 505 height 266
click at [366, 221] on div ""Company" : "sort-icon-left min-w-40 lg:!table-cell hidden" , "Date" : "sort-ic…" at bounding box center [449, 207] width 505 height 266
click at [678, 29] on button "Save" at bounding box center [676, 30] width 26 height 14
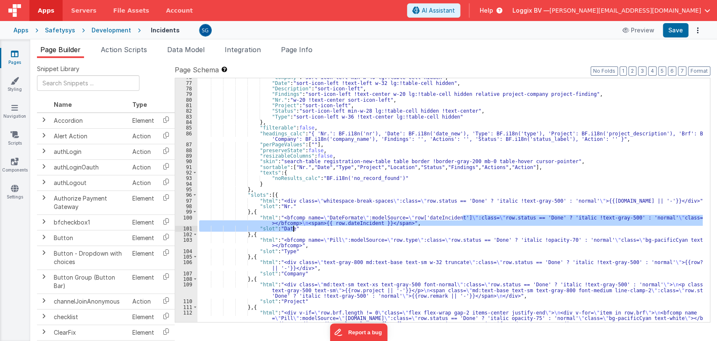
drag, startPoint x: 461, startPoint y: 218, endPoint x: 298, endPoint y: 228, distance: 163.7
click at [298, 228] on div ""Company" : "sort-icon-left min-w-40 lg:!table-cell hidden" , "Date" : "sort-ic…" at bounding box center [449, 207] width 505 height 266
click at [298, 228] on div ""Company" : "sort-icon-left min-w-40 lg:!table-cell hidden" , "Date" : "sort-ic…" at bounding box center [449, 200] width 505 height 244
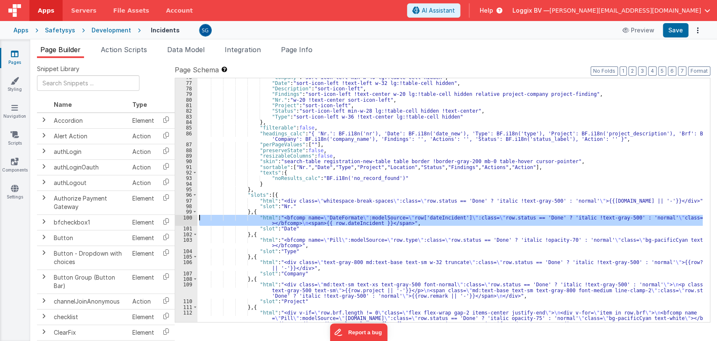
click at [186, 217] on div "100" at bounding box center [186, 220] width 22 height 11
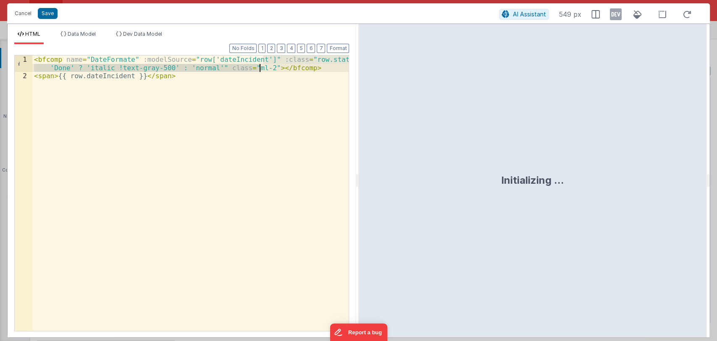
drag, startPoint x: 263, startPoint y: 60, endPoint x: 258, endPoint y: 68, distance: 9.6
click at [258, 68] on div "< bfcomp name = "DateFormate" :modelSource = "row['dateIncident']" :class = "ro…" at bounding box center [190, 205] width 317 height 300
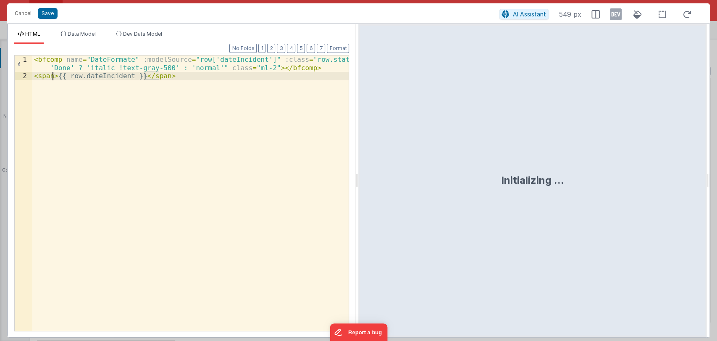
click at [51, 75] on div "< bfcomp name = "DateFormate" :modelSource = "row['dateIncident']" :class = "ro…" at bounding box center [190, 205] width 317 height 300
paste textarea
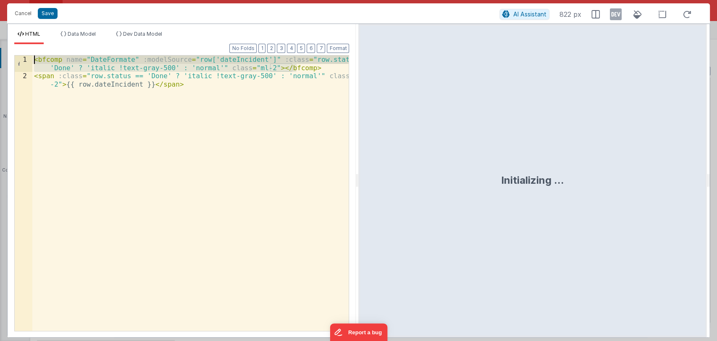
drag, startPoint x: 300, startPoint y: 69, endPoint x: 34, endPoint y: 59, distance: 266.5
click at [34, 59] on div "< bfcomp name = "DateFormate" :modelSource = "row['dateIncident']" :class = "ro…" at bounding box center [190, 209] width 317 height 308
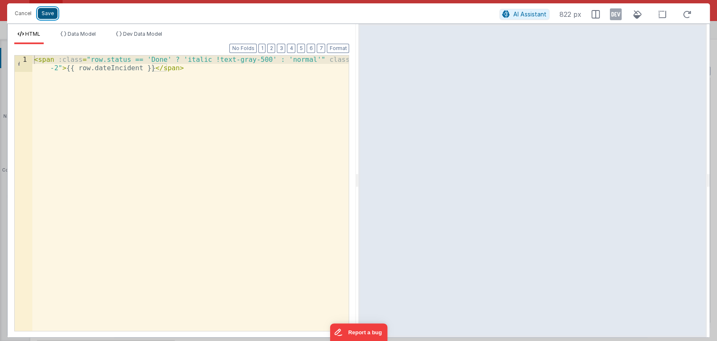
click at [45, 14] on button "Save" at bounding box center [48, 13] width 20 height 11
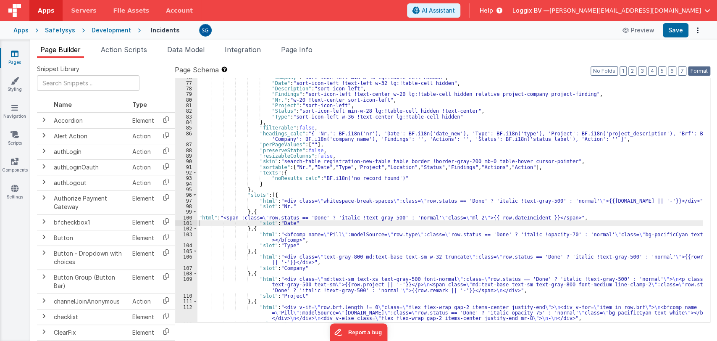
click at [698, 71] on button "Format" at bounding box center [699, 70] width 22 height 9
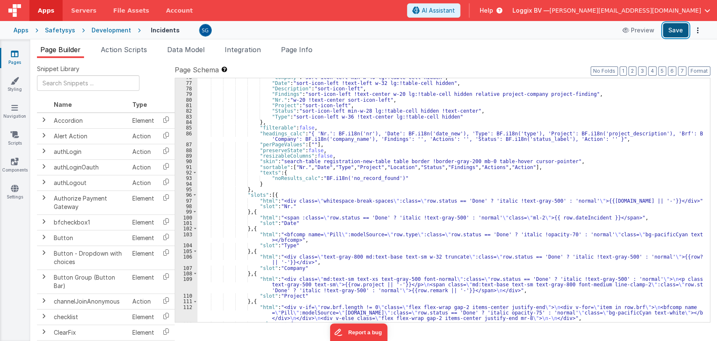
click at [672, 34] on button "Save" at bounding box center [676, 30] width 26 height 14
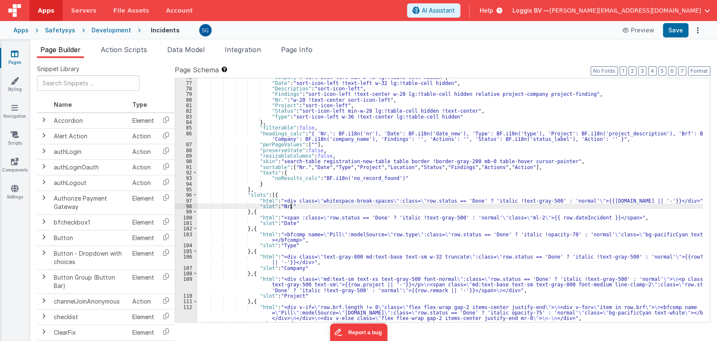
click at [315, 204] on div ""Company" : "sort-icon-left min-w-40 lg:!table-cell hidden" , "Date" : "sort-ic…" at bounding box center [449, 201] width 505 height 255
click at [290, 216] on div ""Company" : "sort-icon-left min-w-40 lg:!table-cell hidden" , "Date" : "sort-ic…" at bounding box center [449, 201] width 505 height 255
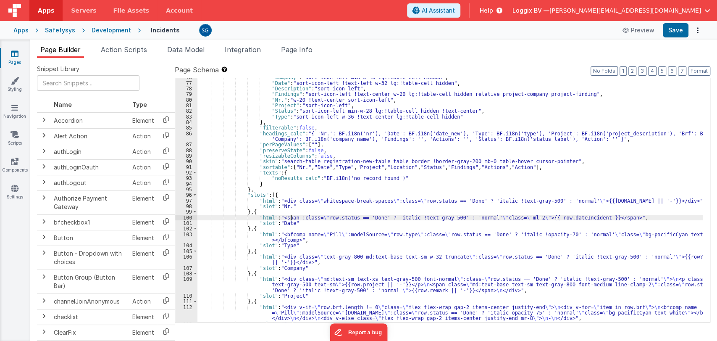
click at [186, 216] on div "100" at bounding box center [186, 217] width 22 height 5
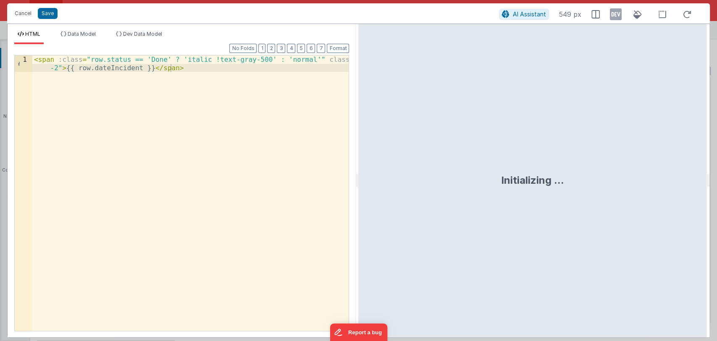
click at [56, 68] on div "< span :class = "row.status == 'Done' ? 'italic !text-gray-500' : 'normal'" cla…" at bounding box center [190, 209] width 317 height 308
click at [49, 16] on button "Save" at bounding box center [48, 13] width 20 height 11
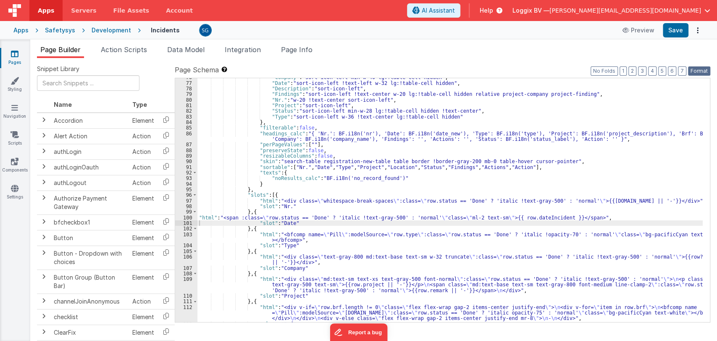
click at [692, 71] on button "Format" at bounding box center [699, 70] width 22 height 9
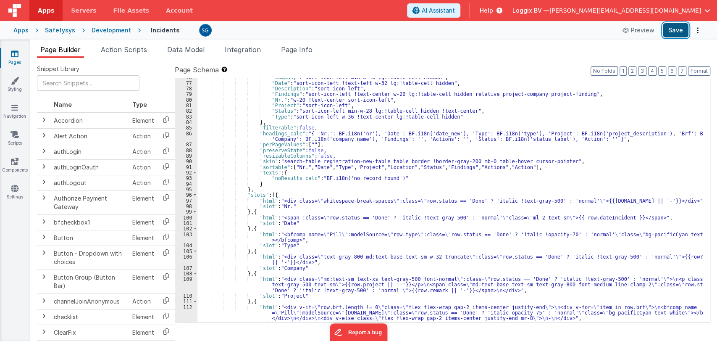
click at [683, 25] on button "Save" at bounding box center [676, 30] width 26 height 14
click at [521, 219] on div ""Company" : "sort-icon-left min-w-40 lg:!table-cell hidden" , "Date" : "sort-ic…" at bounding box center [449, 201] width 505 height 255
click at [672, 31] on button "Save" at bounding box center [676, 30] width 26 height 14
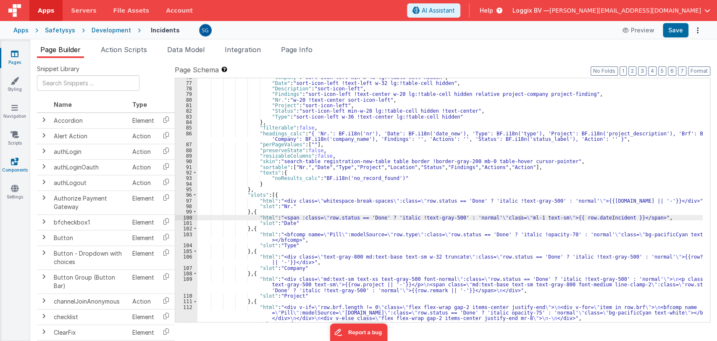
click at [13, 171] on link "Components" at bounding box center [15, 165] width 30 height 17
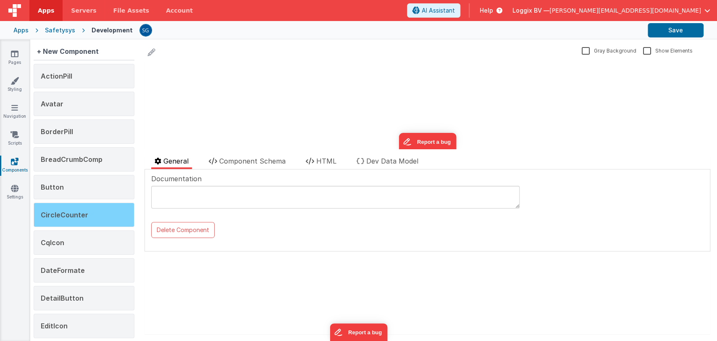
scroll to position [78, 0]
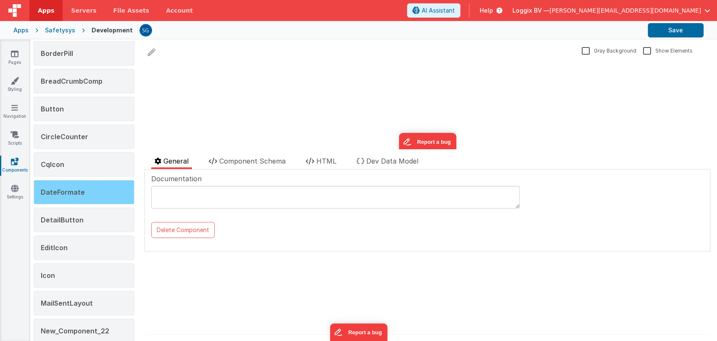
click at [79, 199] on div "DateFormate" at bounding box center [84, 192] width 101 height 24
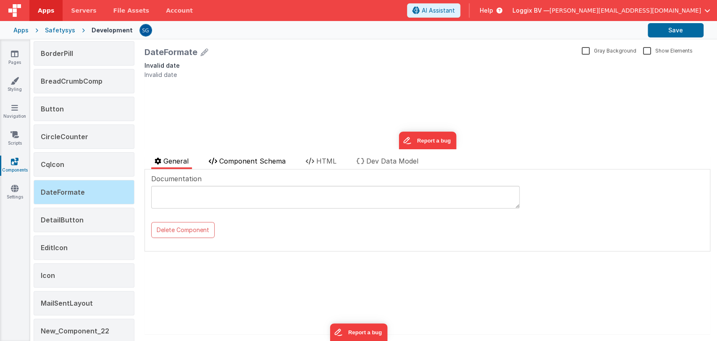
click at [275, 161] on span "Component Schema" at bounding box center [252, 161] width 66 height 8
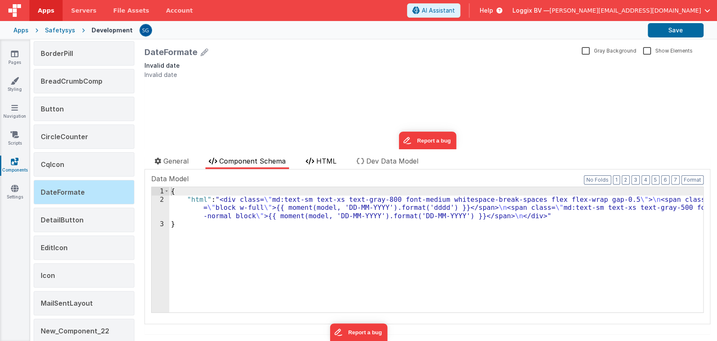
click at [329, 160] on span "HTML" at bounding box center [326, 161] width 20 height 8
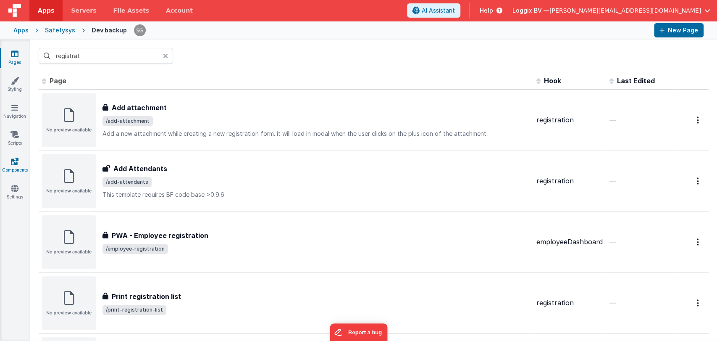
click at [19, 160] on link "Components" at bounding box center [15, 165] width 30 height 17
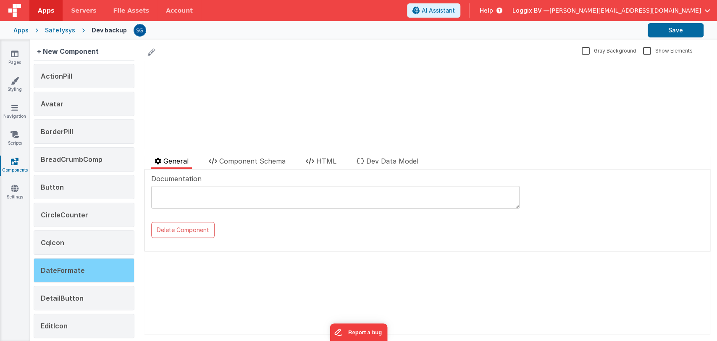
scroll to position [93, 0]
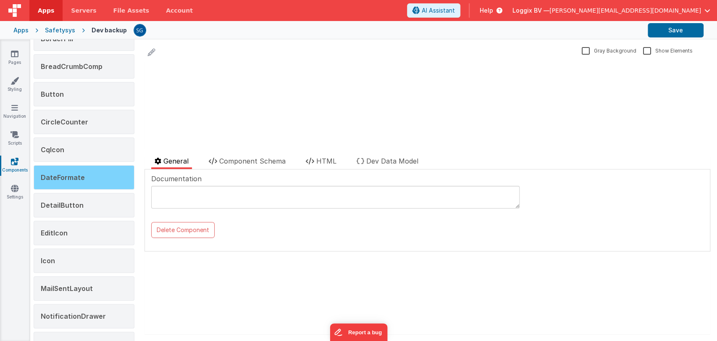
click at [77, 179] on span "DateFormate" at bounding box center [63, 177] width 44 height 8
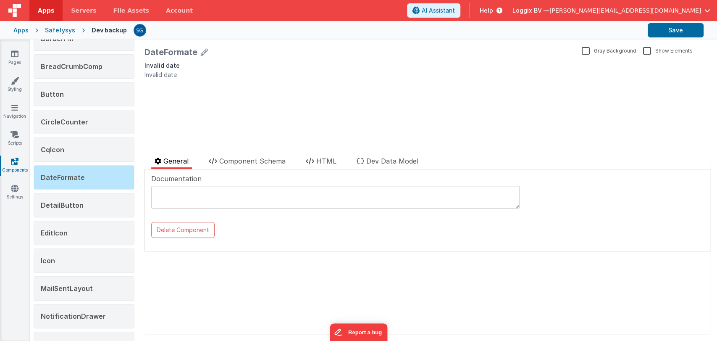
scroll to position [0, 0]
click at [253, 162] on span "Component Schema" at bounding box center [252, 161] width 66 height 8
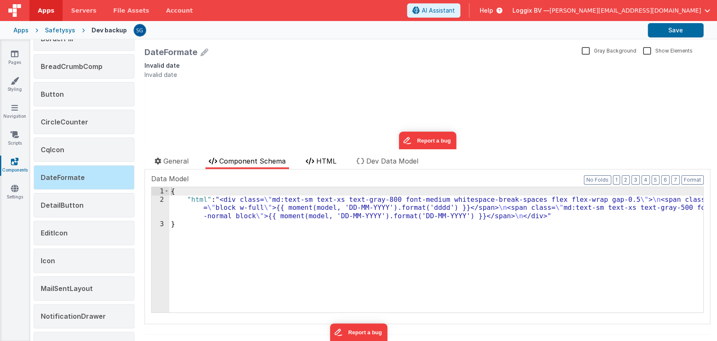
click at [323, 163] on span "HTML" at bounding box center [326, 161] width 20 height 8
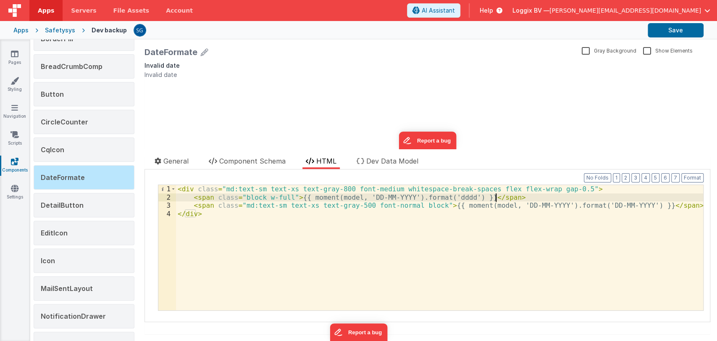
click at [503, 199] on div "< div class = "md:text-sm text-xs text-gray-800 font-medium whitespace-break-sp…" at bounding box center [439, 256] width 527 height 142
click at [192, 198] on div "< div class = "md:text-sm text-xs text-gray-800 font-medium whitespace-break-sp…" at bounding box center [439, 256] width 527 height 142
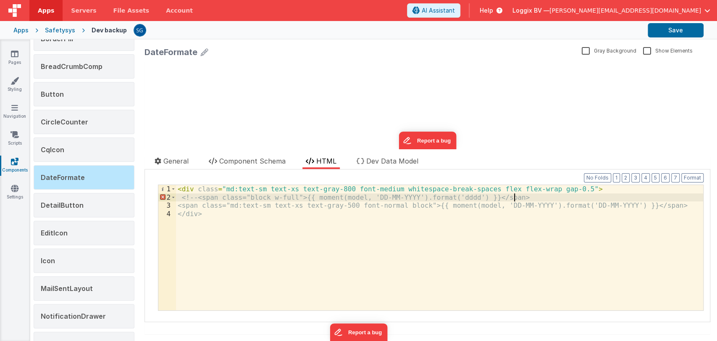
click at [529, 198] on div "< div class = "md:text-sm text-xs text-gray-800 font-medium whitespace-break-sp…" at bounding box center [439, 256] width 527 height 142
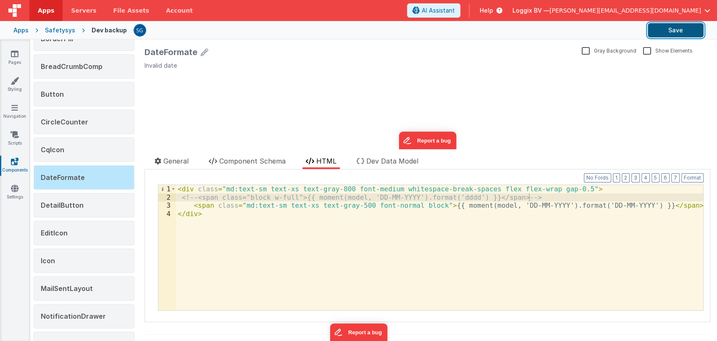
click at [662, 32] on button "Save" at bounding box center [676, 30] width 56 height 14
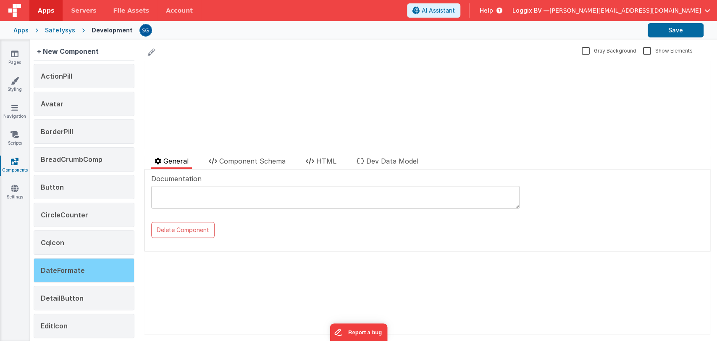
click at [87, 268] on div "DateFormate" at bounding box center [84, 270] width 101 height 24
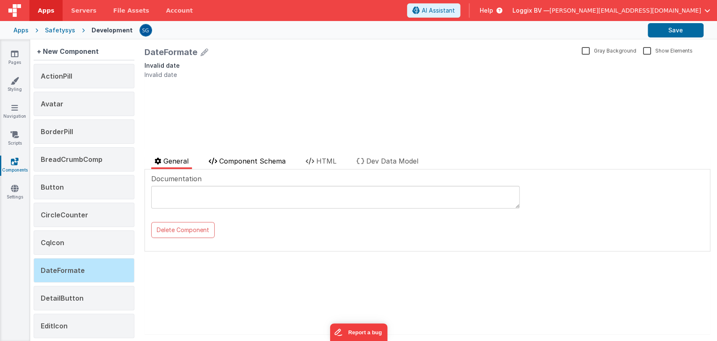
click at [274, 160] on span "Component Schema" at bounding box center [252, 161] width 66 height 8
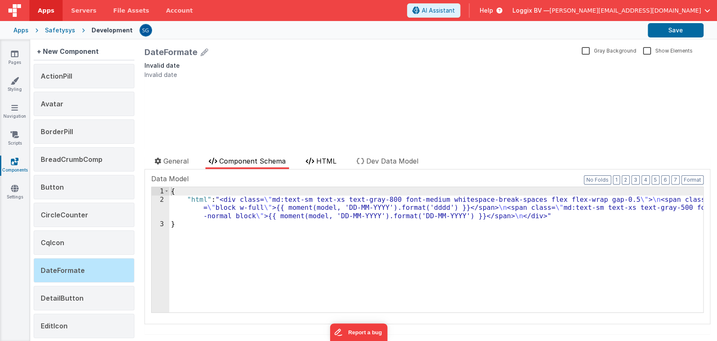
click at [310, 161] on icon at bounding box center [310, 161] width 8 height 7
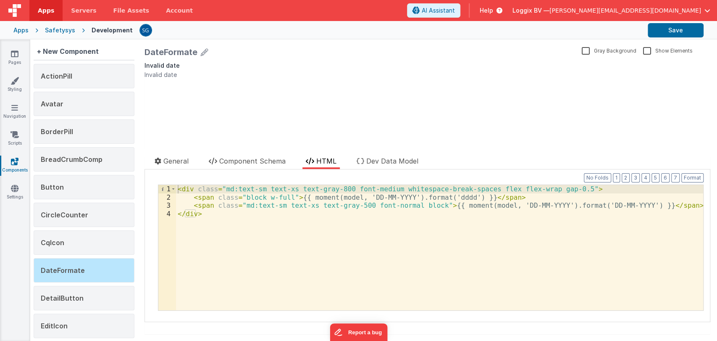
click at [188, 200] on div "< div class = "md:text-sm text-xs text-gray-800 font-medium whitespace-break-sp…" at bounding box center [439, 256] width 527 height 142
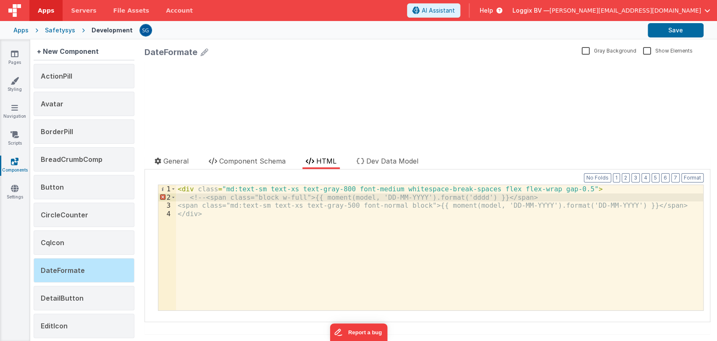
click at [519, 197] on div "< div class = "md:text-sm text-xs text-gray-800 font-medium whitespace-break-sp…" at bounding box center [439, 256] width 527 height 142
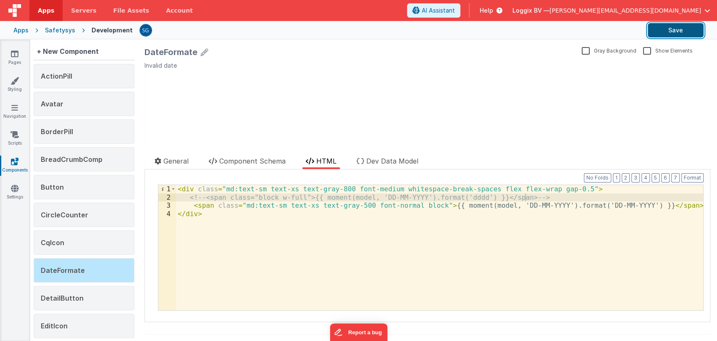
click at [669, 28] on button "Save" at bounding box center [676, 30] width 56 height 14
click at [12, 55] on icon at bounding box center [15, 54] width 8 height 8
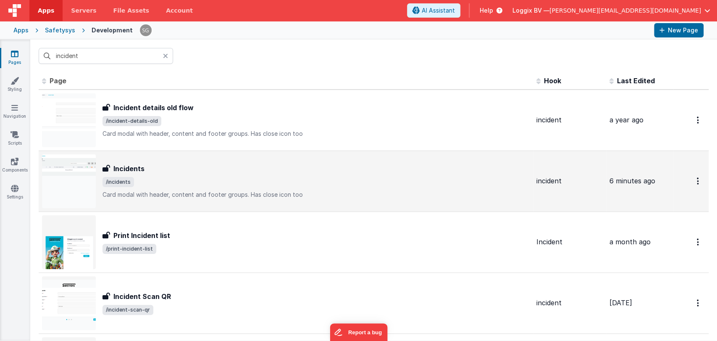
click at [237, 175] on div "Incidents Incidents /incidents Card modal with header, content and footer group…" at bounding box center [316, 180] width 427 height 35
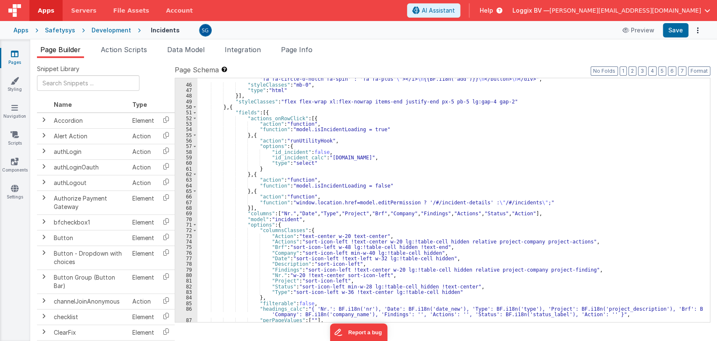
scroll to position [321, 0]
click at [364, 213] on div ""html" : "<div v-if= \" app.project.active.id == '' && model.addPermission \" @…" at bounding box center [449, 184] width 505 height 294
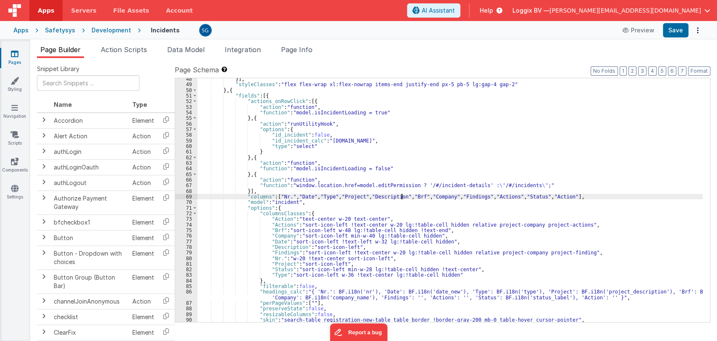
scroll to position [338, 0]
click at [279, 247] on div "}] , "styleClasses" : "flex flex-wrap xl:flex-nowrap items-end justify-end px-5…" at bounding box center [449, 203] width 505 height 255
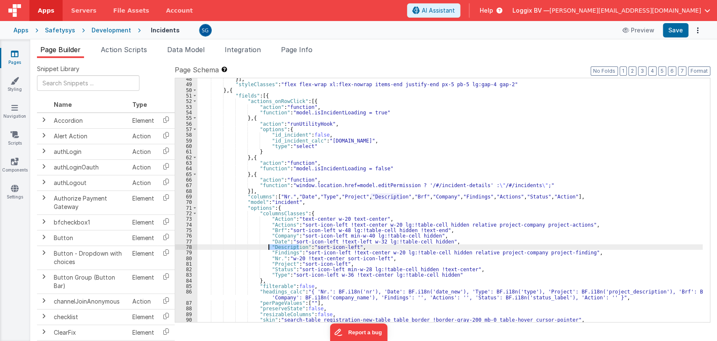
click at [384, 195] on div "}] , "styleClasses" : "flex flex-wrap xl:flex-nowrap items-end justify-end px-5…" at bounding box center [449, 203] width 505 height 255
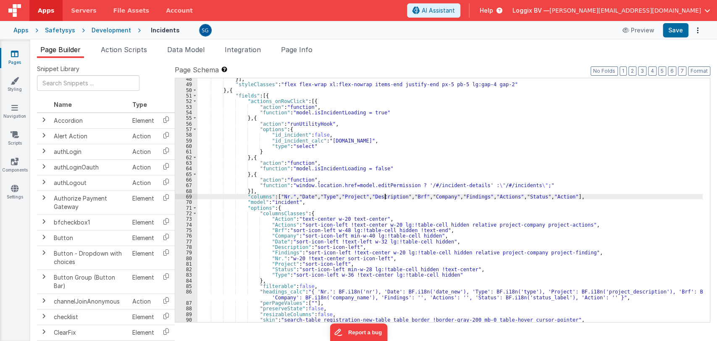
click at [384, 195] on div "}] , "styleClasses" : "flex flex-wrap xl:flex-nowrap items-end justify-end px-5…" at bounding box center [449, 203] width 505 height 255
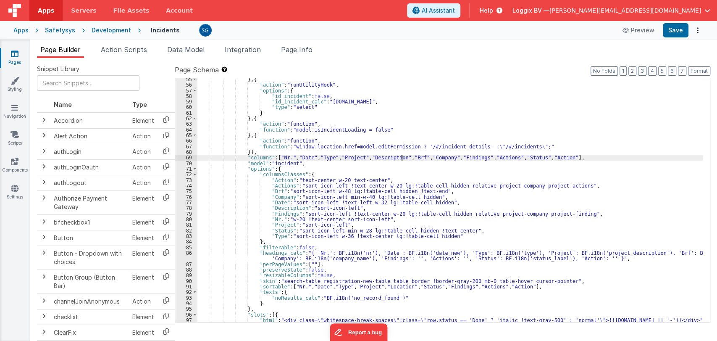
scroll to position [378, 0]
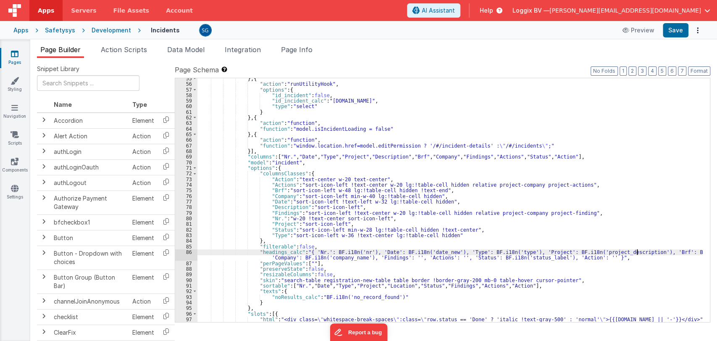
click at [637, 252] on div "} , { "action" : "runUtilityHook" , "options" : { "id_incident" : false , "id_i…" at bounding box center [449, 203] width 505 height 255
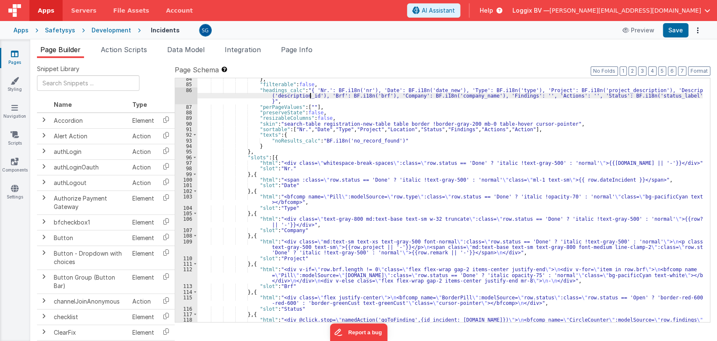
scroll to position [541, 0]
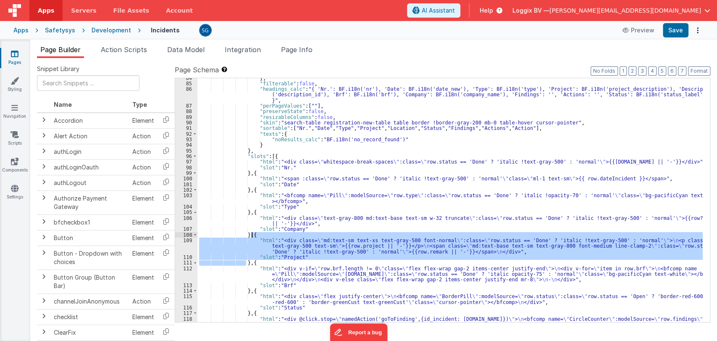
drag, startPoint x: 246, startPoint y: 261, endPoint x: 252, endPoint y: 236, distance: 25.8
click at [252, 236] on div "} , "filterable" : false , "headings_calc" : "{ 'Nr.': BF.i18n('nr'), 'Date': B…" at bounding box center [449, 205] width 505 height 260
click at [248, 263] on div "} , "filterable" : false , "headings_calc" : "{ 'Nr.': BF.i18n('nr'), 'Date': B…" at bounding box center [449, 205] width 505 height 260
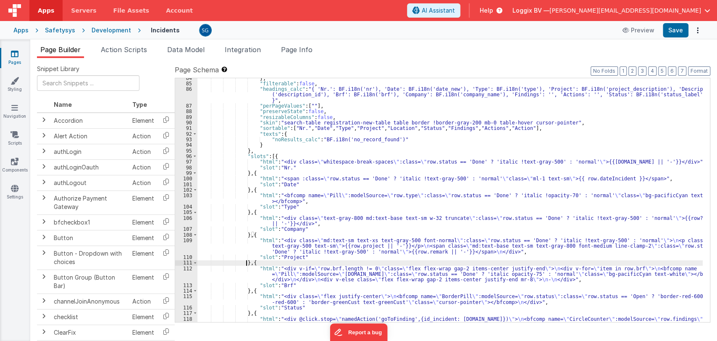
click at [245, 261] on div "} , "filterable" : false , "headings_calc" : "{ 'Nr.': BF.i18n('nr'), 'Date': B…" at bounding box center [449, 205] width 505 height 260
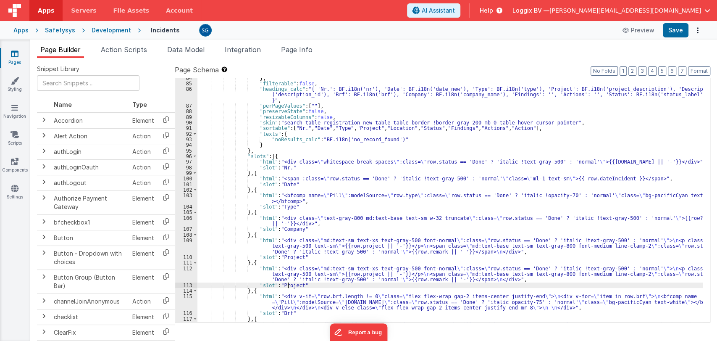
click at [288, 284] on div "} , "filterable" : false , "headings_calc" : "{ 'Nr.': BF.i18n('nr'), 'Date': B…" at bounding box center [449, 205] width 505 height 260
click at [287, 285] on div "} , "filterable" : false , "headings_calc" : "{ 'Nr.': BF.i18n('nr'), 'Date': B…" at bounding box center [449, 205] width 505 height 260
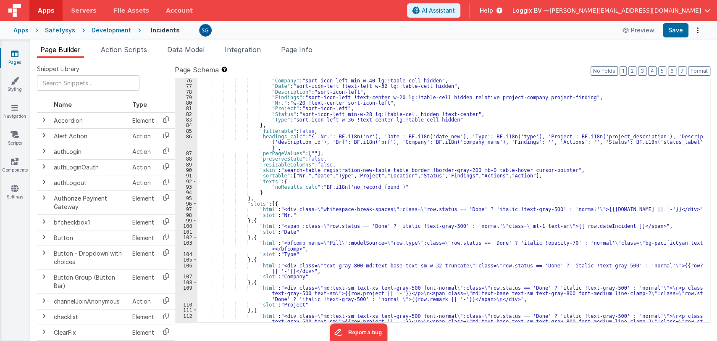
scroll to position [493, 0]
click at [275, 92] on div ""Company" : "sort-icon-left min-w-40 lg:!table-cell hidden" , "Date" : "sort-ic…" at bounding box center [449, 211] width 505 height 266
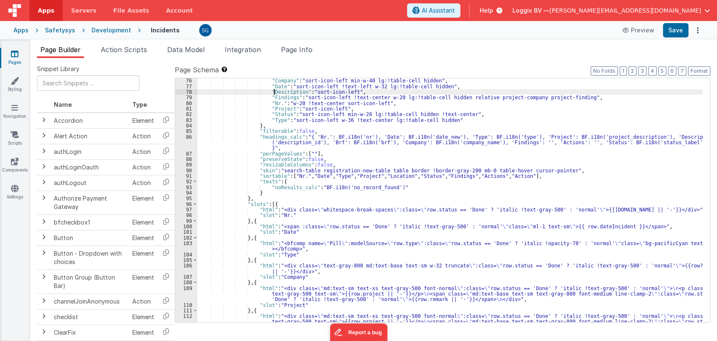
click at [275, 92] on div ""Company" : "sort-icon-left min-w-40 lg:!table-cell hidden" , "Date" : "sort-ic…" at bounding box center [449, 211] width 505 height 266
click at [652, 138] on div ""Company" : "sort-icon-left min-w-40 lg:!table-cell hidden" , "Date" : "sort-ic…" at bounding box center [449, 211] width 505 height 266
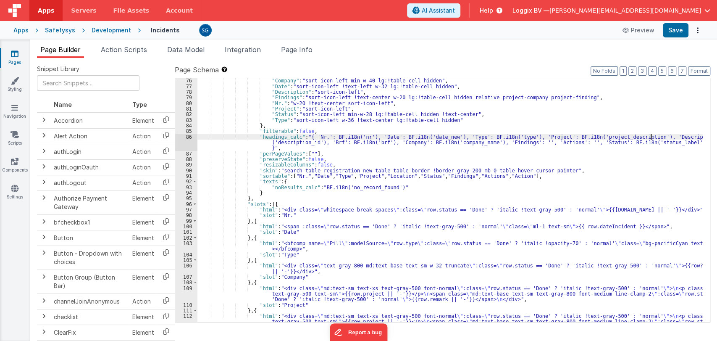
click at [652, 138] on div ""Company" : "sort-icon-left min-w-40 lg:!table-cell hidden" , "Date" : "sort-ic…" at bounding box center [449, 211] width 505 height 266
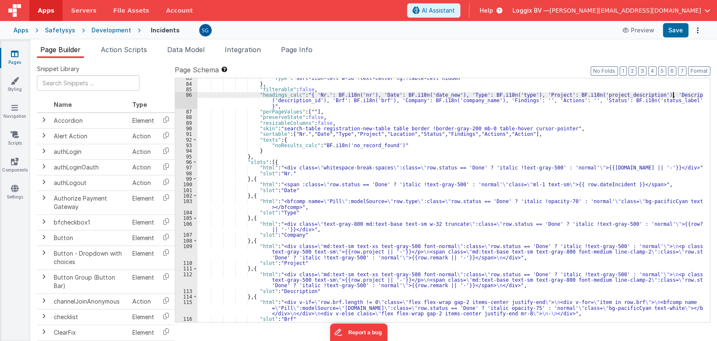
scroll to position [535, 0]
click at [293, 292] on div ""Type" : "sort-icon-left w-36 !text-center lg:!table-cell hidden" } , "filterab…" at bounding box center [449, 202] width 505 height 255
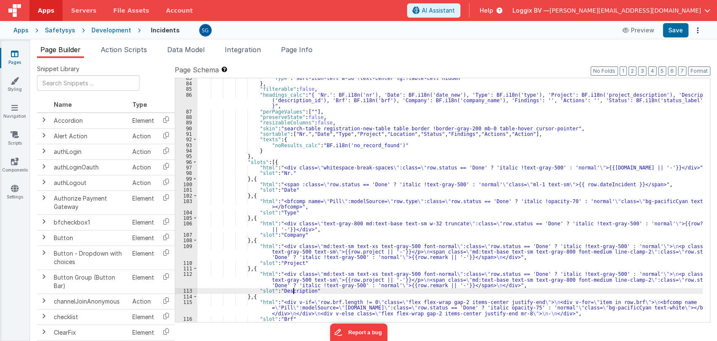
click at [293, 292] on div ""Type" : "sort-icon-left w-36 !text-center lg:!table-cell hidden" } , "filterab…" at bounding box center [449, 202] width 505 height 255
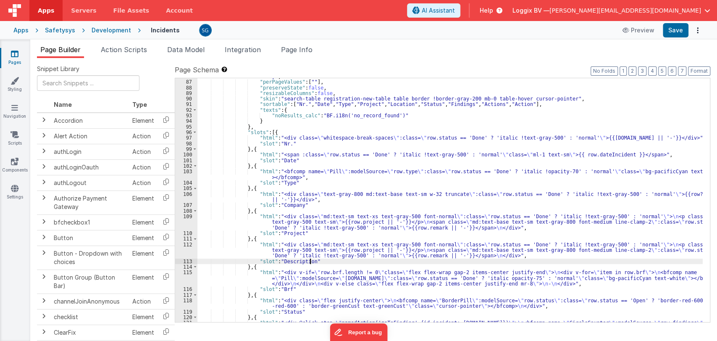
scroll to position [565, 0]
click at [681, 27] on button "Save" at bounding box center [676, 30] width 26 height 14
click at [292, 258] on div ""headings_calc" : "{ 'Nr.': BF.i18n('nr'), 'Date': BF.i18n('date_new'), 'Type':…" at bounding box center [449, 198] width 505 height 272
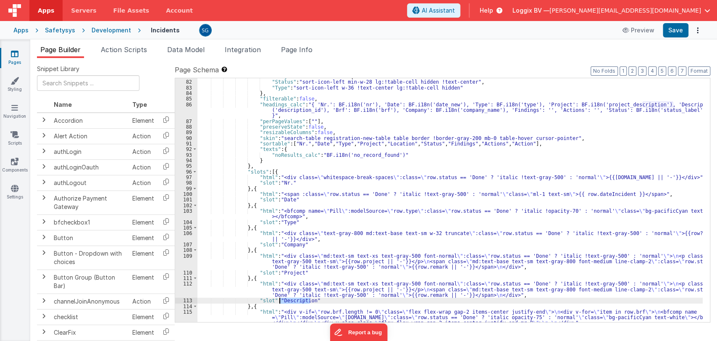
scroll to position [525, 0]
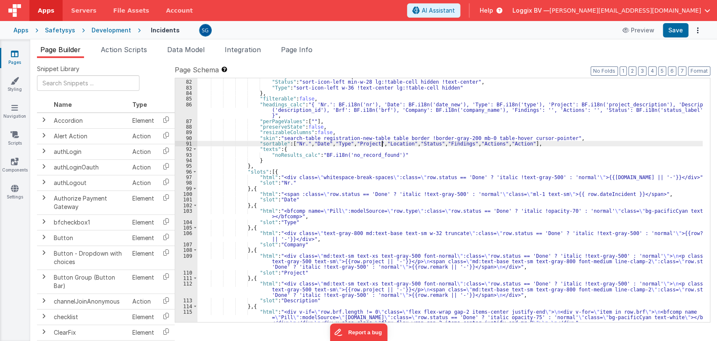
click at [382, 144] on div ""Project" : "sort-icon-left" , "Status" : "sort-icon-left min-w-28 lg:!table-ce…" at bounding box center [449, 207] width 505 height 266
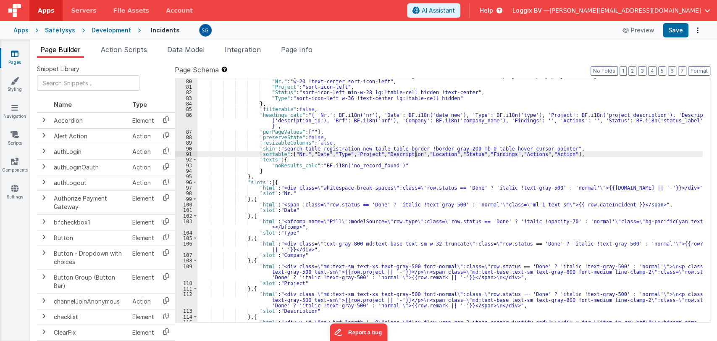
scroll to position [500, 0]
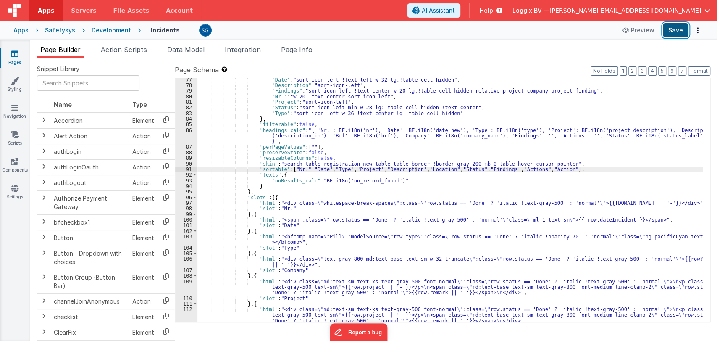
click at [680, 31] on button "Save" at bounding box center [676, 30] width 26 height 14
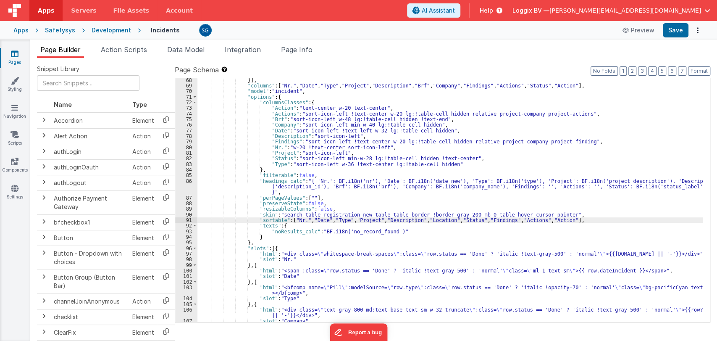
scroll to position [449, 0]
click at [596, 179] on div "}] , "columns" : [ "Nr." , "Date" , "Type" , "Project" , "Description" , "Brf" …" at bounding box center [449, 204] width 505 height 255
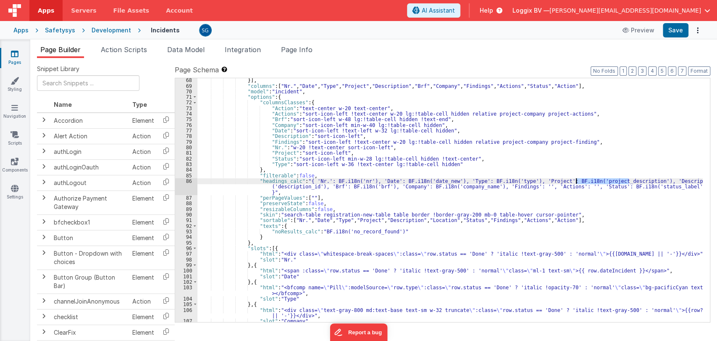
click at [596, 179] on div "}] , "columns" : [ "Nr." , "Date" , "Type" , "Project" , "Description" , "Brf" …" at bounding box center [449, 204] width 505 height 255
click at [675, 30] on button "Save" at bounding box center [676, 30] width 26 height 14
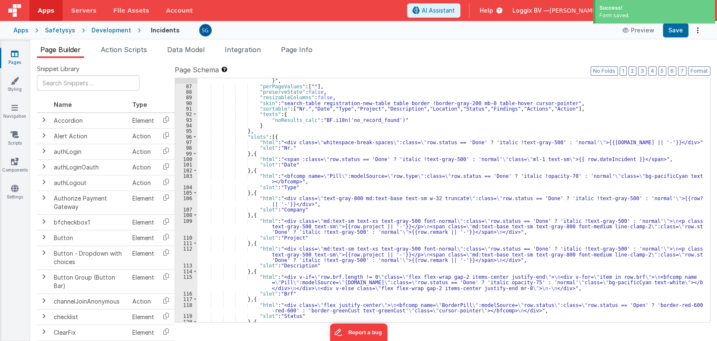
scroll to position [560, 0]
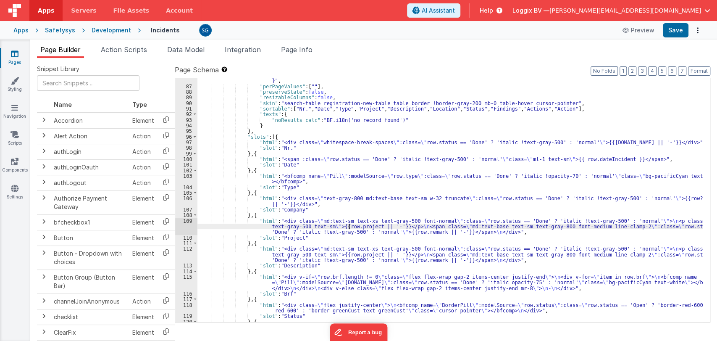
click at [347, 226] on div ""headings_calc" : "{ 'Nr.': BF.i18n('nr'), 'Date': BF.i18n('date_new'), 'Type':…" at bounding box center [449, 203] width 505 height 272
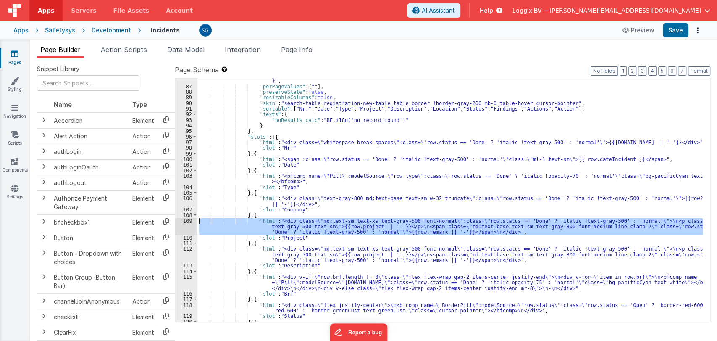
click at [188, 221] on div "109" at bounding box center [186, 226] width 22 height 17
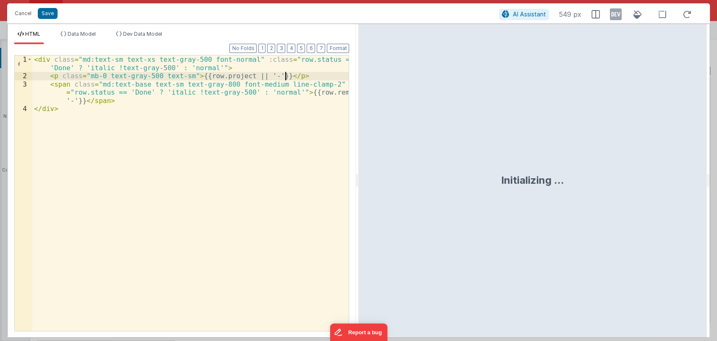
click at [294, 75] on div "< div class = "md:text-sm text-xs text-gray-500 font-normal" :class = "row.stat…" at bounding box center [190, 205] width 317 height 300
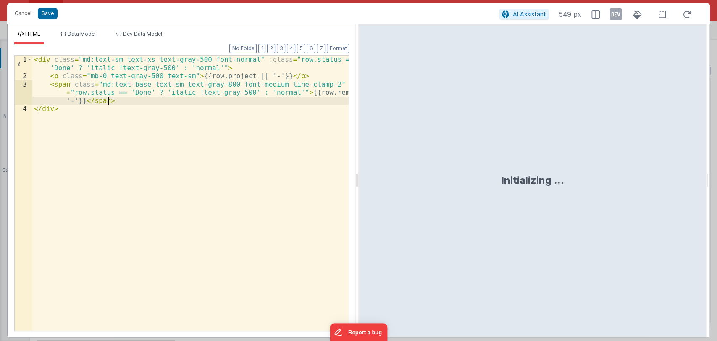
click at [119, 99] on div "< div class = "md:text-sm text-xs text-gray-500 font-normal" :class = "row.stat…" at bounding box center [190, 205] width 317 height 300
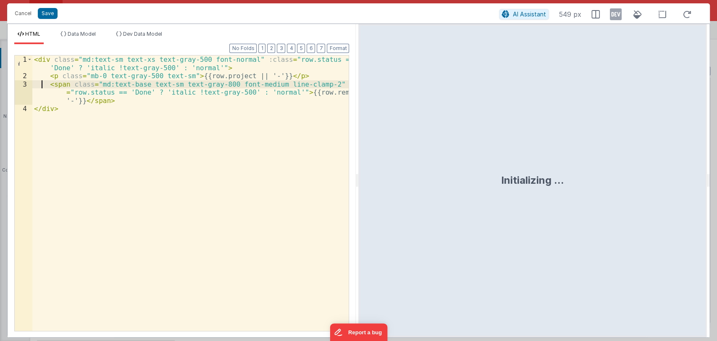
click at [42, 85] on div "< div class = "md:text-sm text-xs text-gray-500 font-normal" :class = "row.stat…" at bounding box center [190, 205] width 317 height 300
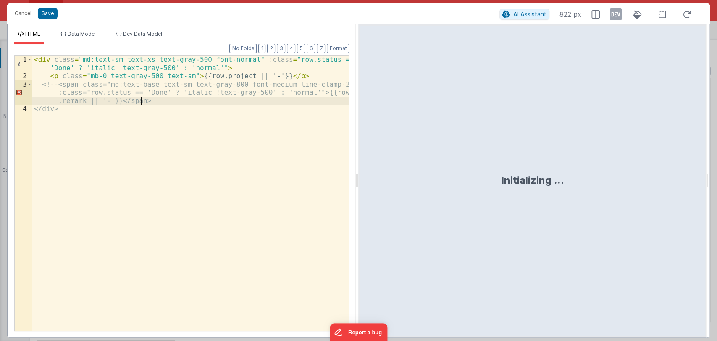
click at [173, 101] on div "< div class = "md:text-sm text-xs text-gray-500 font-normal" :class = "row.stat…" at bounding box center [190, 205] width 317 height 300
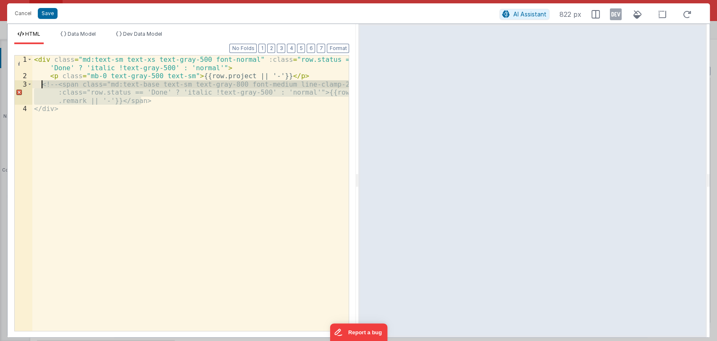
drag, startPoint x: 173, startPoint y: 101, endPoint x: 39, endPoint y: 86, distance: 134.1
click at [39, 86] on div "< div class = "md:text-sm text-xs text-gray-500 font-normal" :class = "row.stat…" at bounding box center [190, 205] width 317 height 300
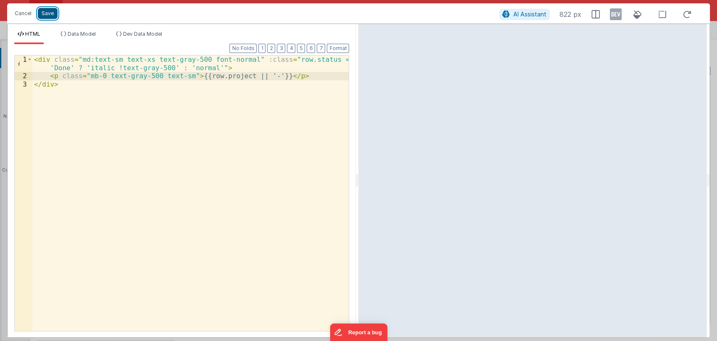
click at [50, 15] on button "Save" at bounding box center [48, 13] width 20 height 11
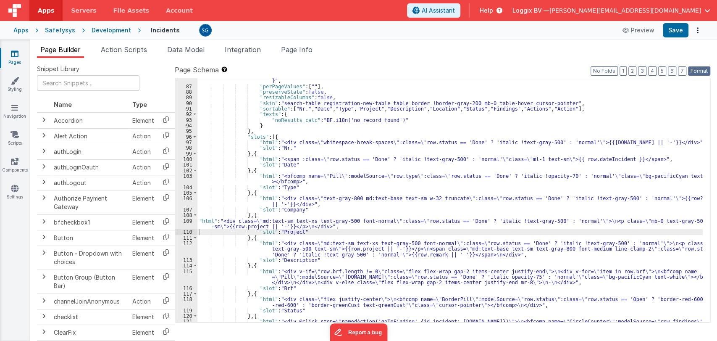
click at [697, 71] on button "Format" at bounding box center [699, 70] width 22 height 9
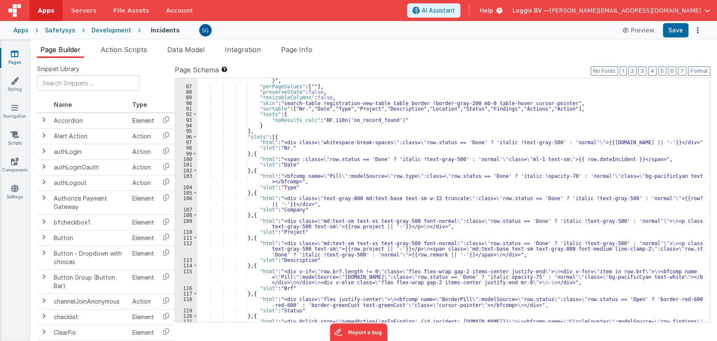
click at [299, 251] on div ""headings_calc" : "{ 'Nr.': BF.i18n('nr'), 'Date': BF.i18n('date_new'), 'Type':…" at bounding box center [449, 203] width 505 height 272
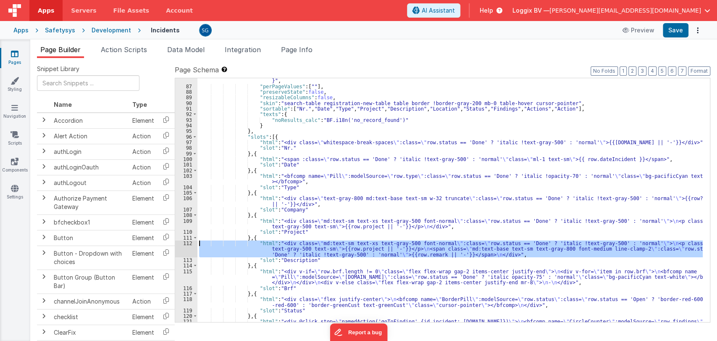
click at [184, 243] on div "112" at bounding box center [186, 248] width 22 height 17
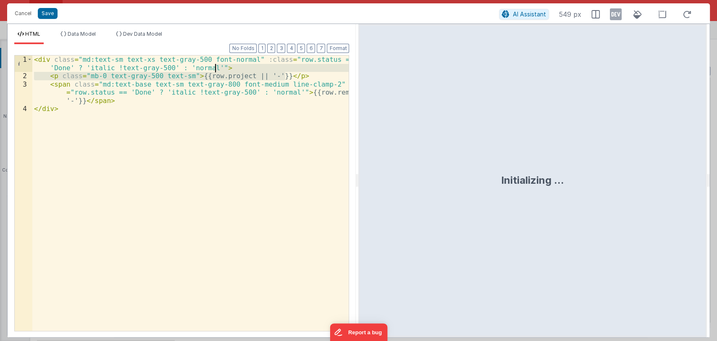
click at [295, 71] on div "< div class = "md:text-sm text-xs text-gray-500 font-normal" :class = "row.stat…" at bounding box center [190, 205] width 317 height 300
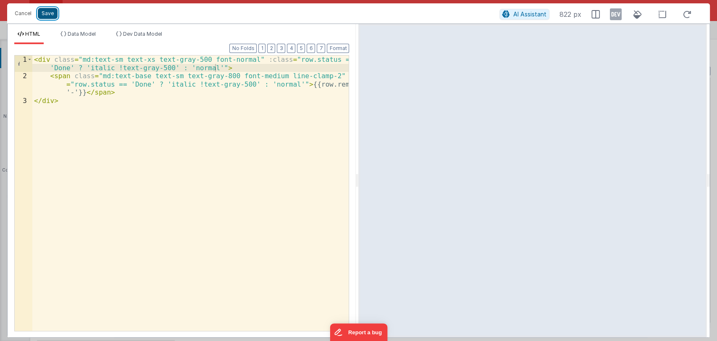
click at [50, 13] on button "Save" at bounding box center [48, 13] width 20 height 11
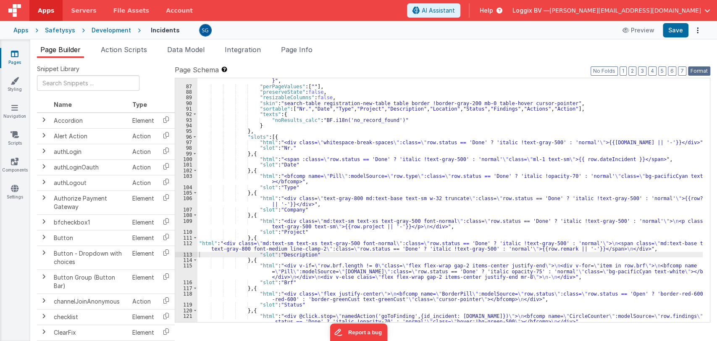
click at [698, 70] on button "Format" at bounding box center [699, 70] width 22 height 9
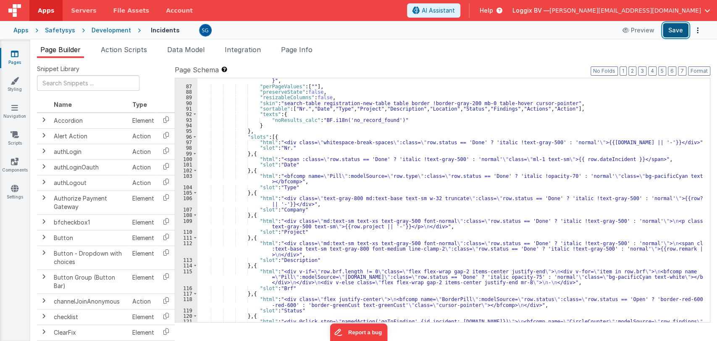
click at [679, 31] on button "Save" at bounding box center [676, 30] width 26 height 14
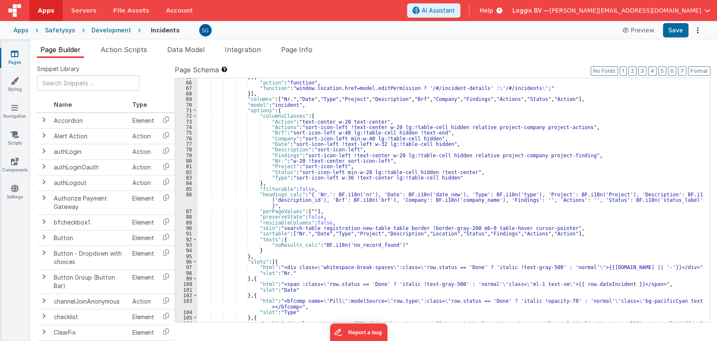
scroll to position [435, 0]
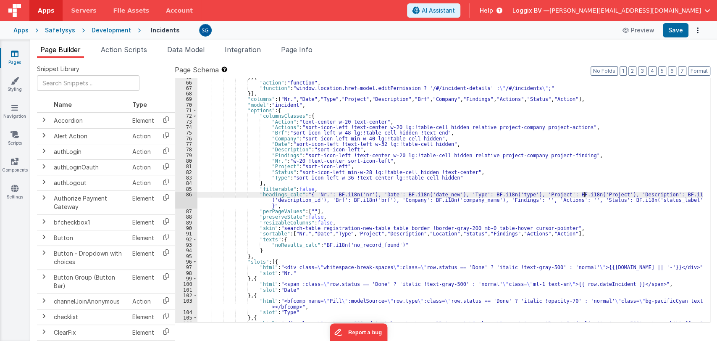
click at [584, 192] on div "} , { "action" : "function" , "function" : "window.location.href=model.editPerm…" at bounding box center [449, 204] width 505 height 260
click at [679, 30] on button "Save" at bounding box center [676, 30] width 26 height 14
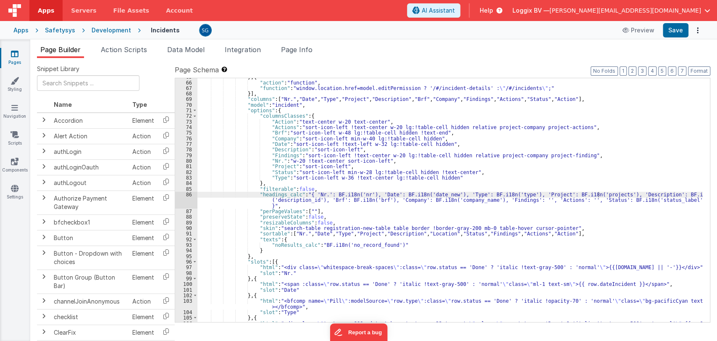
click at [14, 55] on icon at bounding box center [15, 54] width 8 height 8
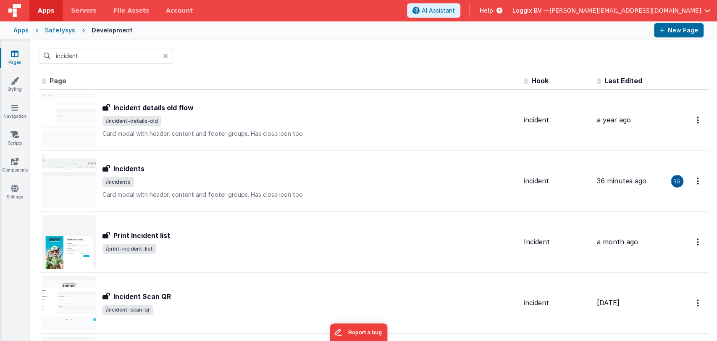
click at [163, 55] on icon at bounding box center [165, 56] width 5 height 7
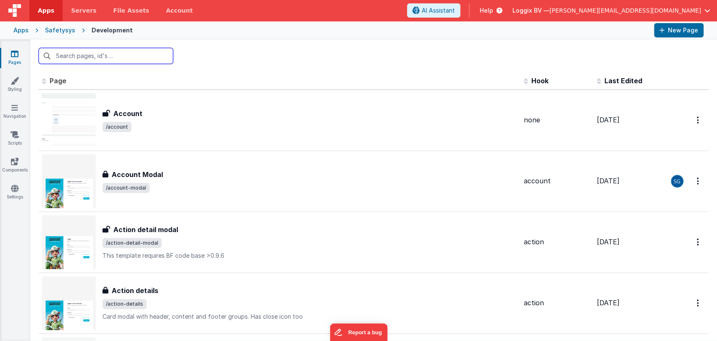
click at [121, 53] on input "text" at bounding box center [106, 56] width 134 height 16
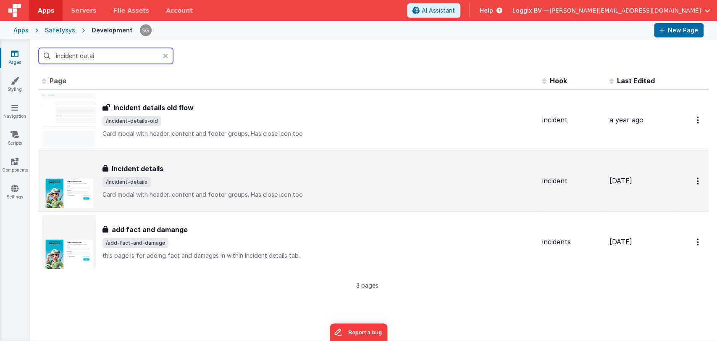
type input "incident detai"
click at [204, 180] on span "/incident-details" at bounding box center [319, 182] width 433 height 10
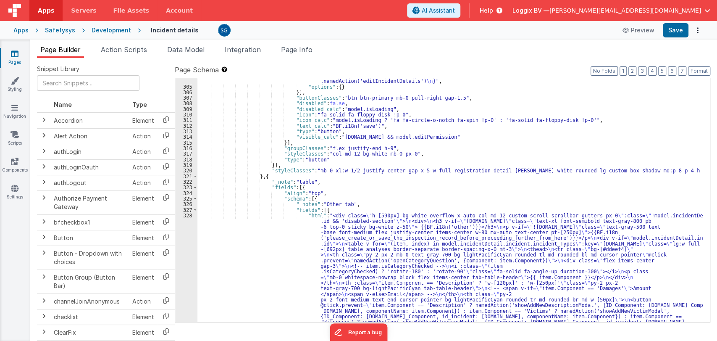
scroll to position [2044, 0]
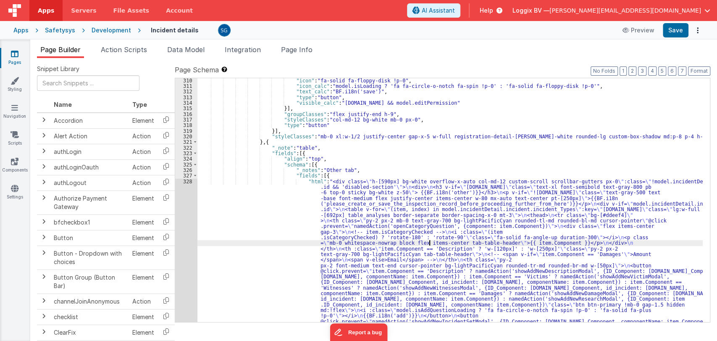
scroll to position [2079, 0]
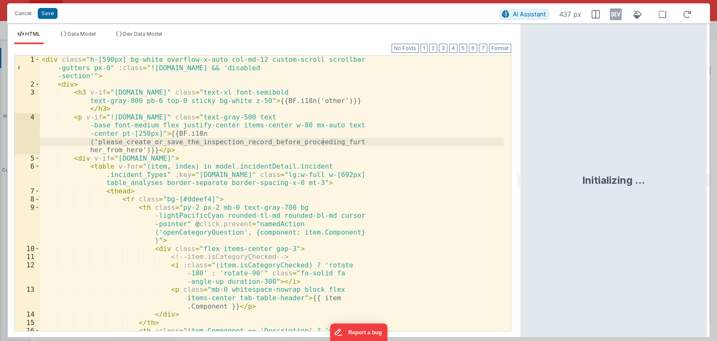
drag, startPoint x: 355, startPoint y: 180, endPoint x: 521, endPoint y: 215, distance: 169.6
click at [521, 215] on html "Cancel Save AI Assistant 437 px HTML Data Model Dev Data Model Format 7 6 5 4 3…" at bounding box center [358, 170] width 717 height 341
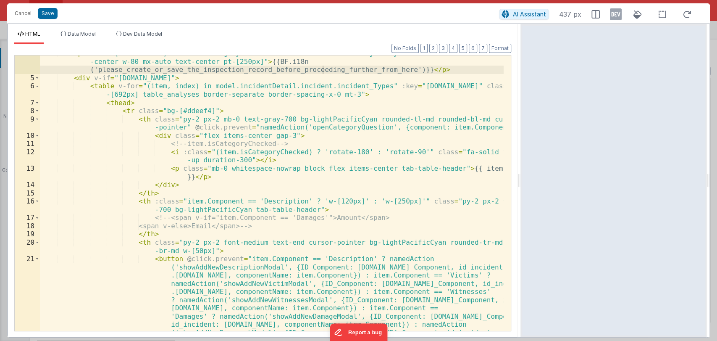
scroll to position [47, 0]
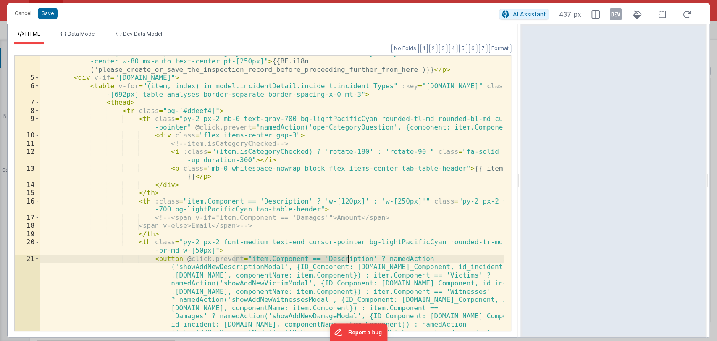
drag, startPoint x: 233, startPoint y: 258, endPoint x: 349, endPoint y: 258, distance: 116.0
click at [349, 258] on div "< p v-if = "!model.incidentDetail.incident.id" class = "text-gray-500 text-base…" at bounding box center [272, 248] width 464 height 398
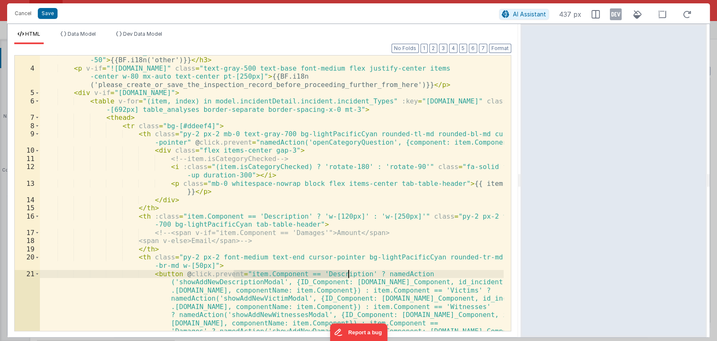
scroll to position [32, 0]
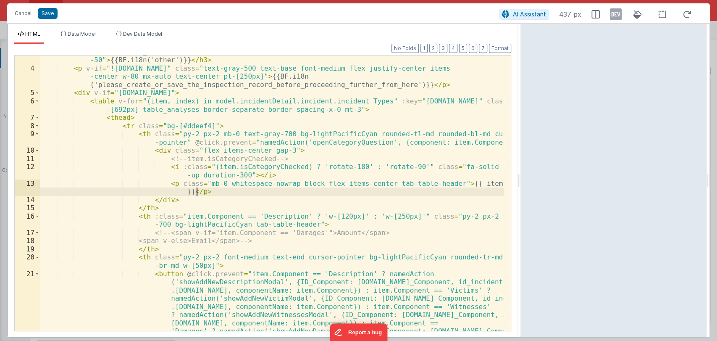
click at [208, 190] on div "< h3 v-if = "model.incidentDetail.incident.id" class = "text-xl font-semibold t…" at bounding box center [272, 243] width 464 height 390
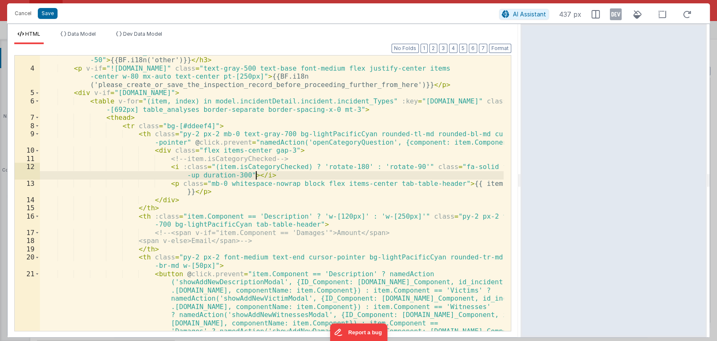
click at [282, 179] on div "< h3 v-if = "model.incidentDetail.incident.id" class = "text-xl font-semibold t…" at bounding box center [272, 243] width 464 height 390
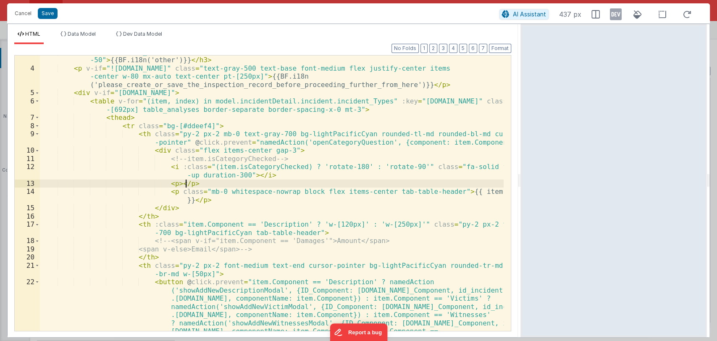
click at [168, 183] on div "< h3 v-if = "model.incidentDetail.incident.id" class = "text-xl font-semibold t…" at bounding box center [272, 243] width 464 height 390
click at [319, 184] on div "< h3 v-if = "model.incidentDetail.incident.id" class = "text-xl font-semibold t…" at bounding box center [272, 243] width 464 height 390
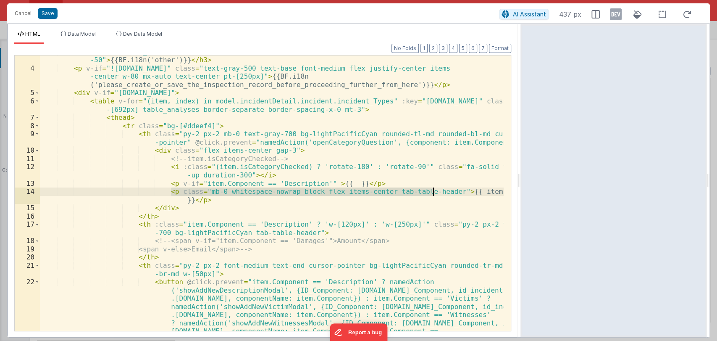
drag, startPoint x: 172, startPoint y: 192, endPoint x: 433, endPoint y: 191, distance: 261.3
click at [433, 191] on div "< h3 v-if = "model.incidentDetail.incident.id" class = "text-xl font-semibold t…" at bounding box center [272, 243] width 464 height 390
click at [312, 182] on div "< h3 v-if = "model.incidentDetail.incident.id" class = "text-xl font-semibold t…" at bounding box center [272, 243] width 464 height 390
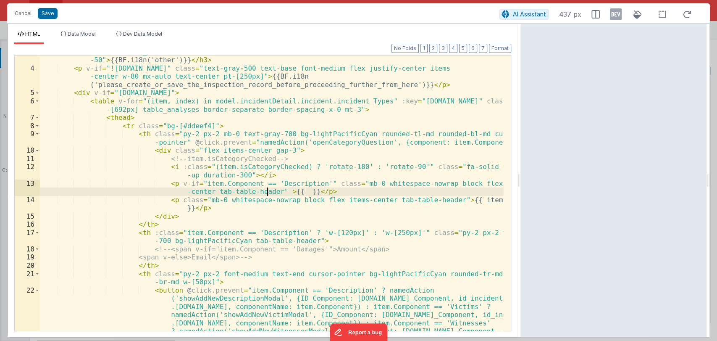
click at [288, 192] on div "< h3 v-if = "model.incidentDetail.incident.id" class = "text-xl font-semibold t…" at bounding box center [272, 243] width 464 height 390
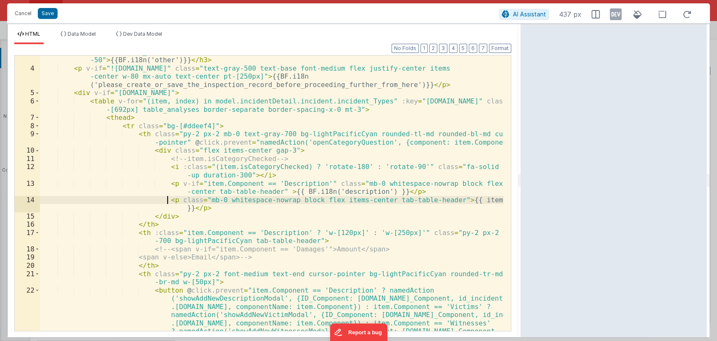
click at [166, 197] on div "< h3 v-if = "model.incidentDetail.incident.id" class = "text-xl font-semibold t…" at bounding box center [272, 243] width 464 height 390
click at [50, 14] on button "Save" at bounding box center [48, 13] width 20 height 11
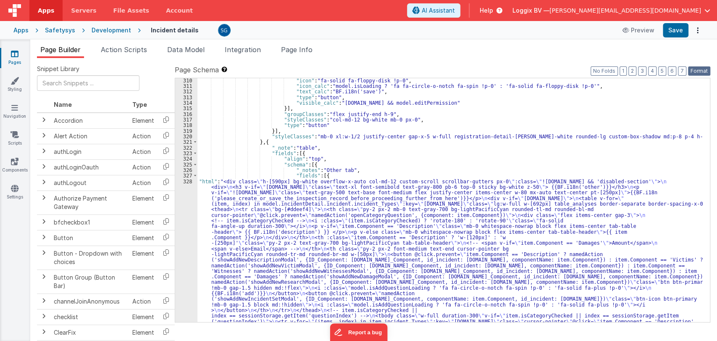
click at [696, 74] on button "Format" at bounding box center [699, 70] width 22 height 9
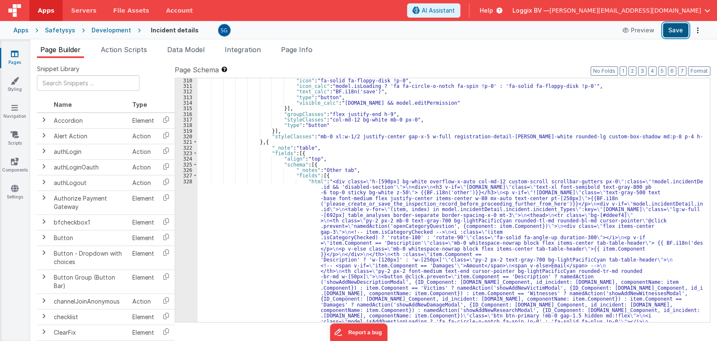
click at [678, 30] on button "Save" at bounding box center [676, 30] width 26 height 14
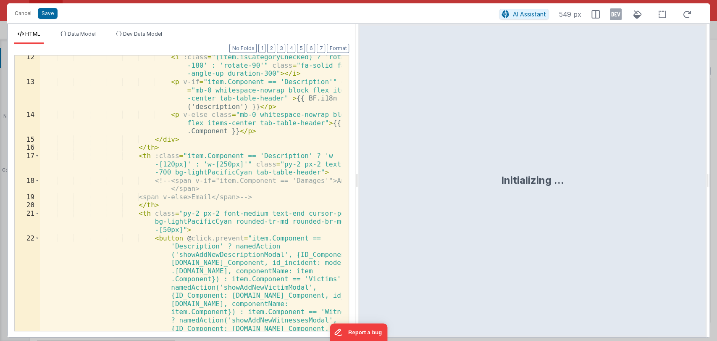
scroll to position [209, 0]
drag, startPoint x: 357, startPoint y: 181, endPoint x: 506, endPoint y: 197, distance: 149.6
click at [506, 197] on html "Cancel Save AI Assistant 549 px HTML Data Model Dev Data Model Format 7 6 5 4 3…" at bounding box center [358, 170] width 717 height 341
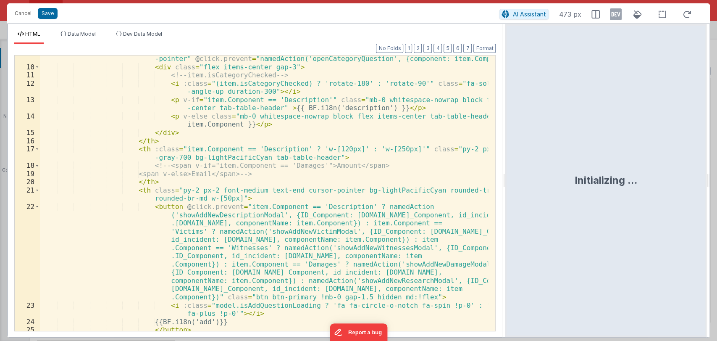
scroll to position [105, 0]
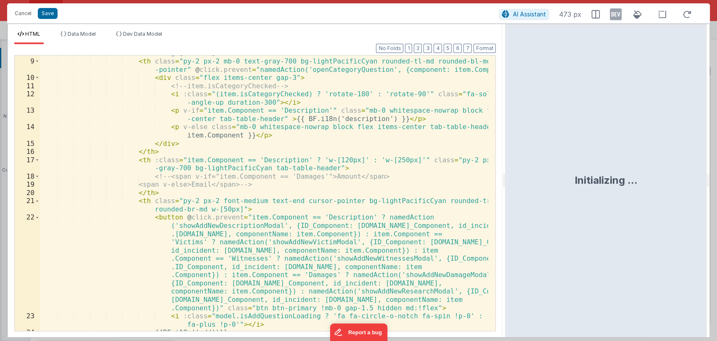
click at [337, 119] on div "< tr class = "bg-[#ddeef4]" > < th class = "py-2 px-2 mb-0 text-gray-700 bg-lig…" at bounding box center [264, 195] width 449 height 292
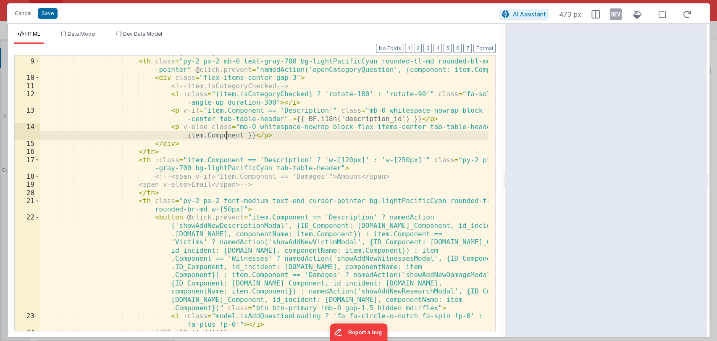
click at [226, 136] on div "< tr class = "bg-[#ddeef4]" > < th class = "py-2 px-2 mb-0 text-gray-700 bg-lig…" at bounding box center [264, 195] width 449 height 292
drag, startPoint x: 279, startPoint y: 135, endPoint x: 175, endPoint y: 135, distance: 104.6
click at [175, 135] on div "< tr class = "bg-[#ddeef4]" > < th class = "py-2 px-2 mb-0 text-gray-700 bg-lig…" at bounding box center [264, 195] width 449 height 292
paste textarea
click at [200, 133] on div "< tr class = "bg-[#ddeef4]" > < th class = "py-2 px-2 mb-0 text-gray-700 bg-lig…" at bounding box center [264, 195] width 449 height 292
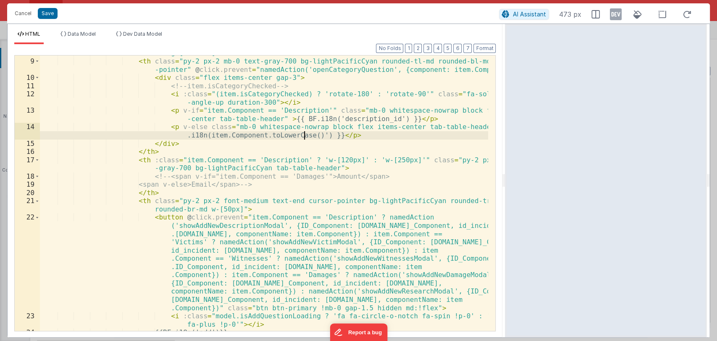
click at [302, 134] on div "< tr class = "bg-[#ddeef4]" > < th class = "py-2 px-2 mb-0 text-gray-700 bg-lig…" at bounding box center [264, 195] width 449 height 292
click at [354, 135] on div "< tr class = "bg-[#ddeef4]" > < th class = "py-2 px-2 mb-0 text-gray-700 bg-lig…" at bounding box center [264, 195] width 449 height 292
click at [46, 14] on button "Save" at bounding box center [48, 13] width 20 height 11
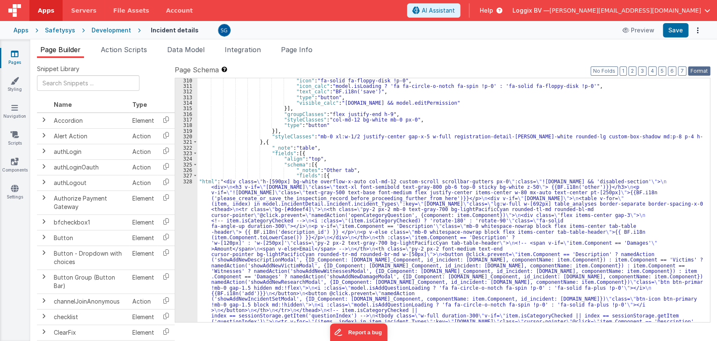
click at [700, 74] on button "Format" at bounding box center [699, 70] width 22 height 9
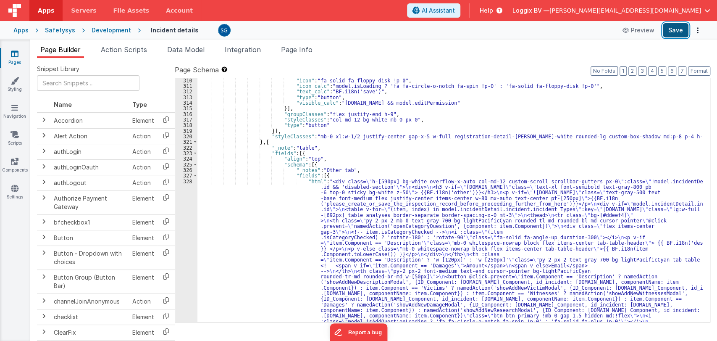
click at [669, 26] on button "Save" at bounding box center [676, 30] width 26 height 14
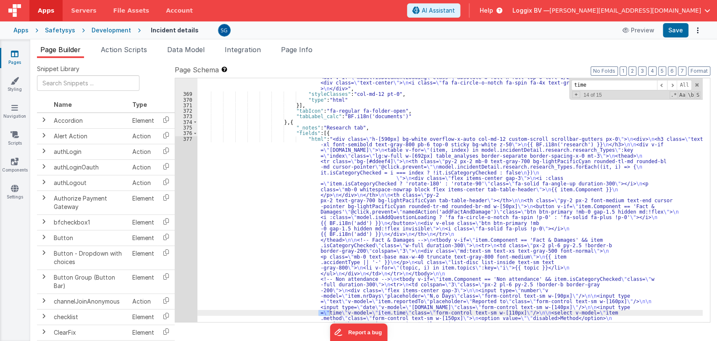
scroll to position [3421, 0]
type input "time"
click at [397, 159] on div ""html" : "<div :class= \" (!model.incidentDetail.incident.id || model.isDocumen…" at bounding box center [449, 305] width 505 height 798
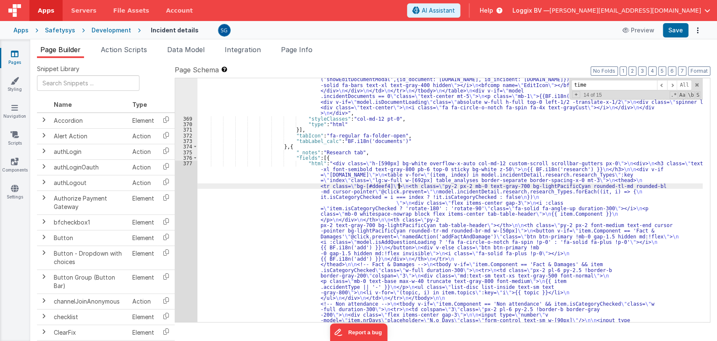
scroll to position [3396, 0]
click at [664, 86] on span at bounding box center [662, 85] width 10 height 11
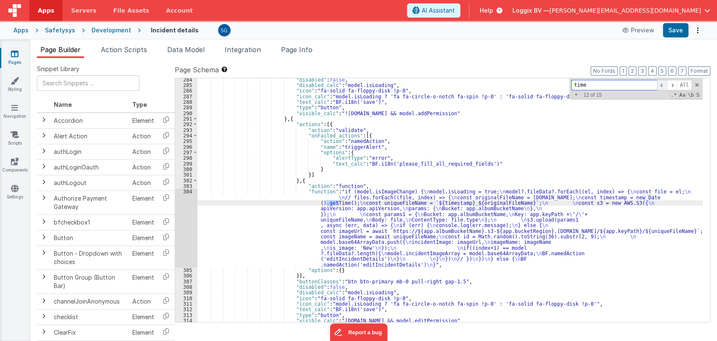
click at [664, 86] on span at bounding box center [662, 85] width 10 height 11
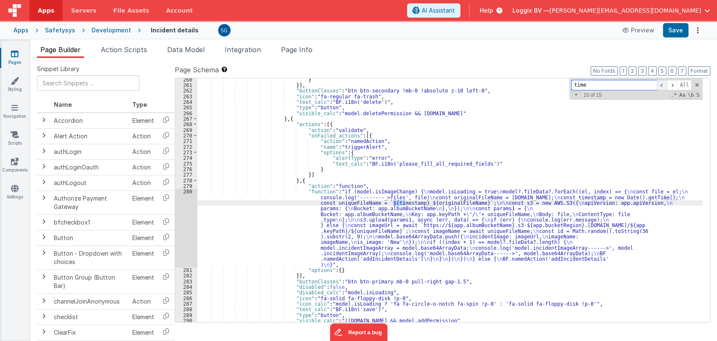
scroll to position [1654, 0]
click at [664, 86] on span at bounding box center [662, 85] width 10 height 11
click at [664, 87] on span at bounding box center [662, 85] width 10 height 11
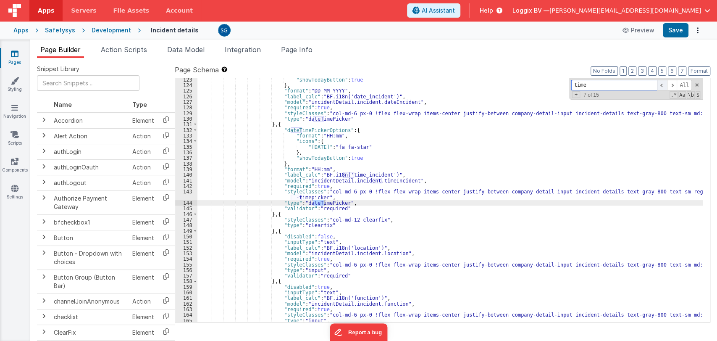
click at [664, 87] on span at bounding box center [662, 85] width 10 height 11
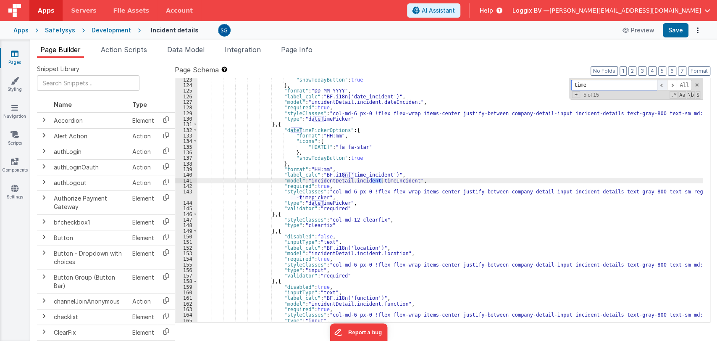
click at [662, 85] on span at bounding box center [662, 85] width 10 height 11
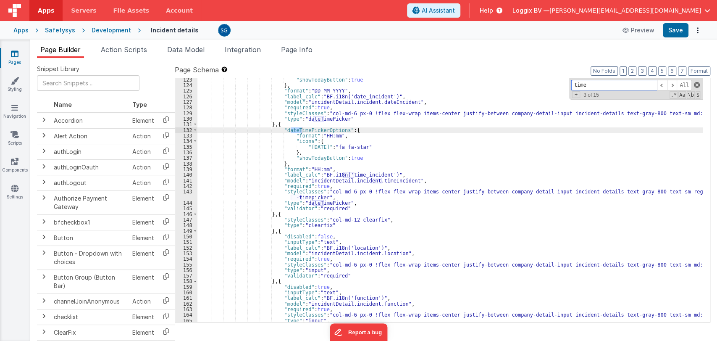
click at [697, 86] on span at bounding box center [697, 85] width 6 height 6
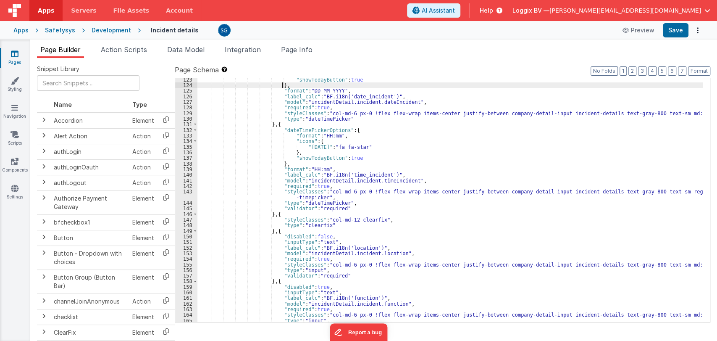
click at [697, 86] on div ""showTodayButton" : true } , "format" : "DD-MM-YYYY" , "label_calc" : "BF.i18n(…" at bounding box center [449, 204] width 505 height 255
click at [444, 158] on div ""showTodayButton" : true } , "format" : "DD-MM-YYYY" , "label_calc" : "BF.i18n(…" at bounding box center [449, 204] width 505 height 255
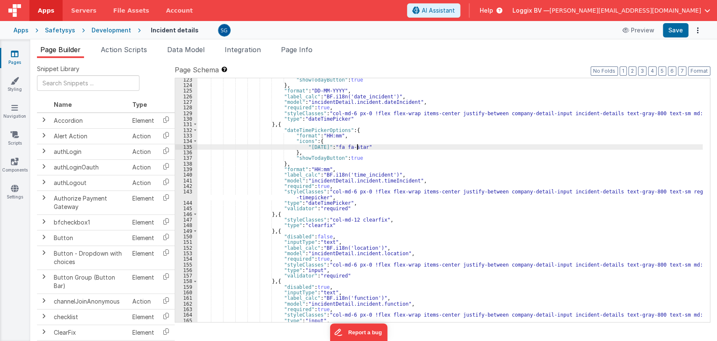
click at [425, 147] on div ""showTodayButton" : true } , "format" : "DD-MM-YYYY" , "label_calc" : "BF.i18n(…" at bounding box center [449, 204] width 505 height 255
click at [411, 139] on div ""showTodayButton" : true } , "format" : "DD-MM-YYYY" , "label_calc" : "BF.i18n(…" at bounding box center [449, 204] width 505 height 255
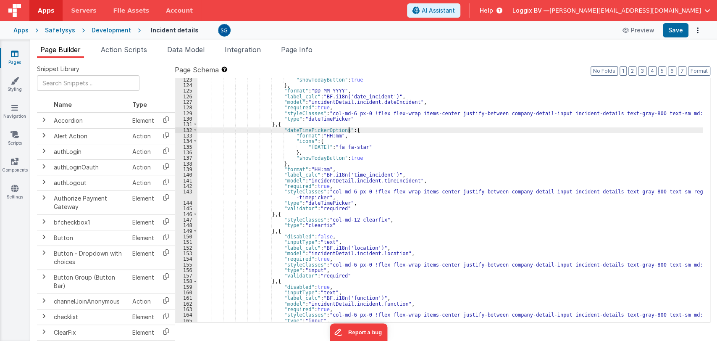
click at [408, 132] on div ""showTodayButton" : true } , "format" : "DD-MM-YYYY" , "label_calc" : "BF.i18n(…" at bounding box center [449, 204] width 505 height 255
click at [391, 136] on div ""showTodayButton" : true } , "format" : "DD-MM-YYYY" , "label_calc" : "BF.i18n(…" at bounding box center [449, 204] width 505 height 255
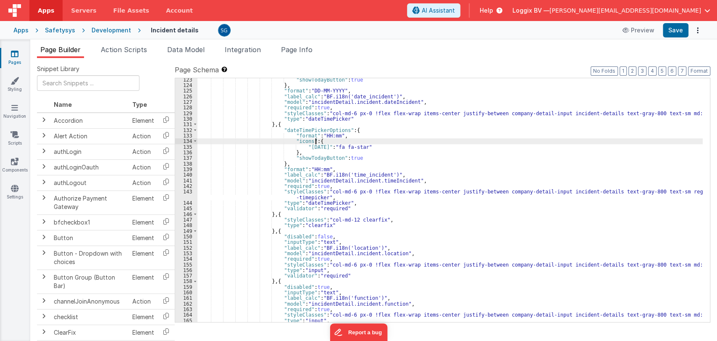
click at [395, 140] on div ""showTodayButton" : true } , "format" : "DD-MM-YYYY" , "label_calc" : "BF.i18n(…" at bounding box center [449, 204] width 505 height 255
click at [395, 146] on div ""showTodayButton" : true } , "format" : "DD-MM-YYYY" , "label_calc" : "BF.i18n(…" at bounding box center [449, 204] width 505 height 255
click at [73, 87] on input "text" at bounding box center [88, 83] width 103 height 16
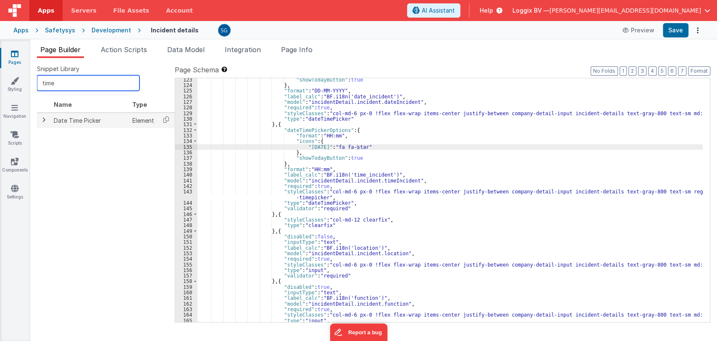
type input "time"
click at [41, 119] on span at bounding box center [43, 119] width 7 height 7
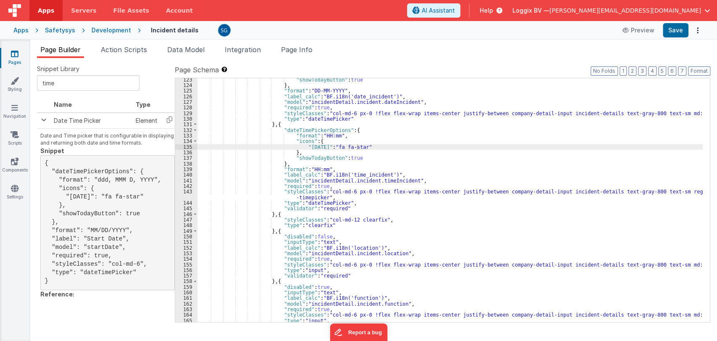
click at [37, 119] on div "Snippet Library time Name Type Date Time Picker Element Date and Time picker th…" at bounding box center [373, 199] width 687 height 283
click at [40, 119] on span at bounding box center [43, 119] width 7 height 7
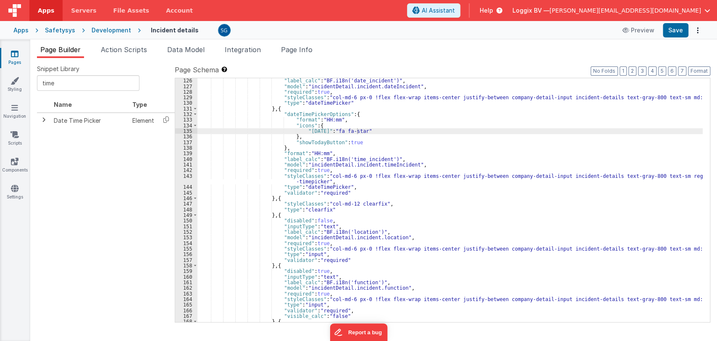
scroll to position [718, 0]
